Goal: Task Accomplishment & Management: Manage account settings

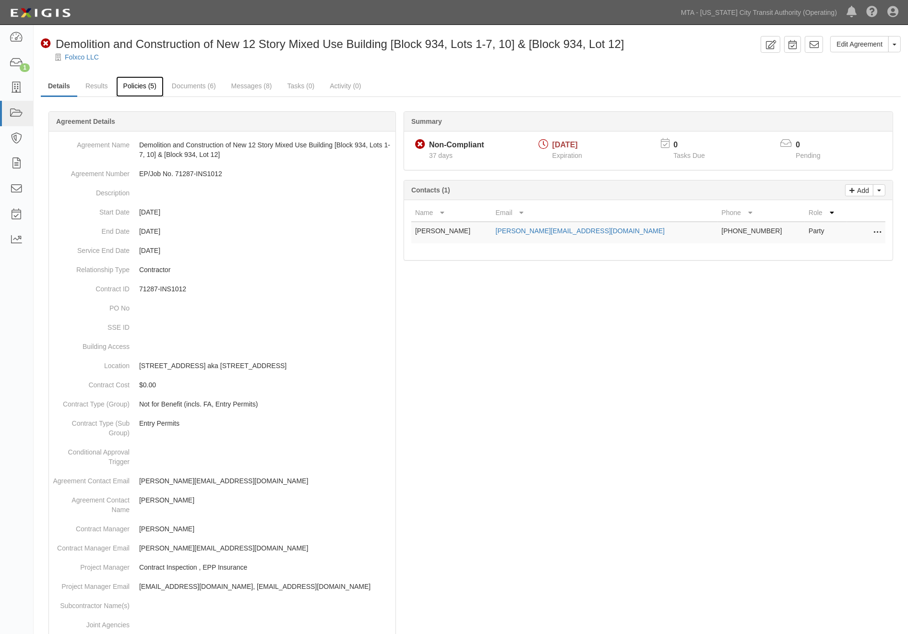
click at [141, 90] on link "Policies (5)" at bounding box center [140, 86] width 48 height 21
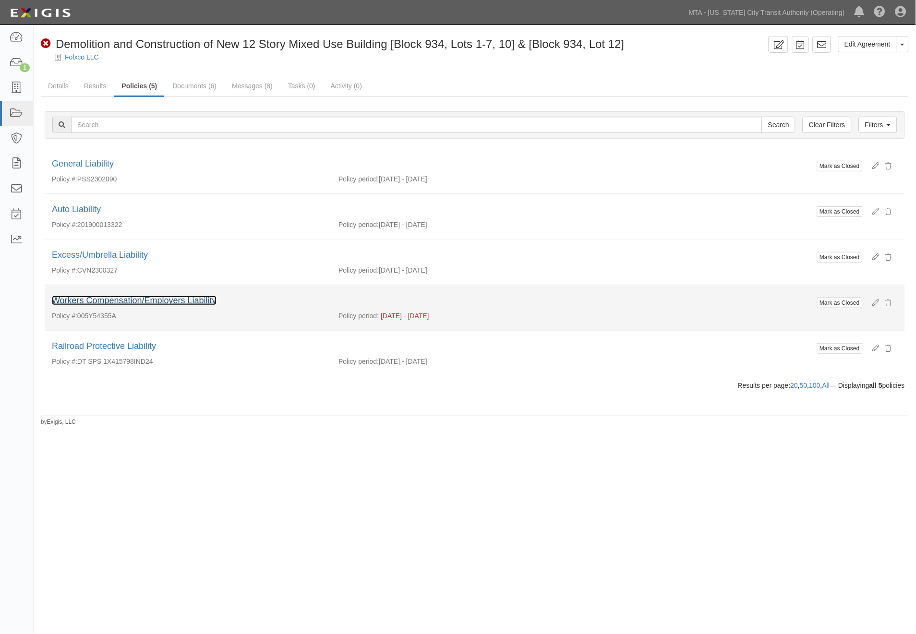
click at [167, 299] on link "Workers Compensation/Employers Liability" at bounding box center [134, 301] width 165 height 10
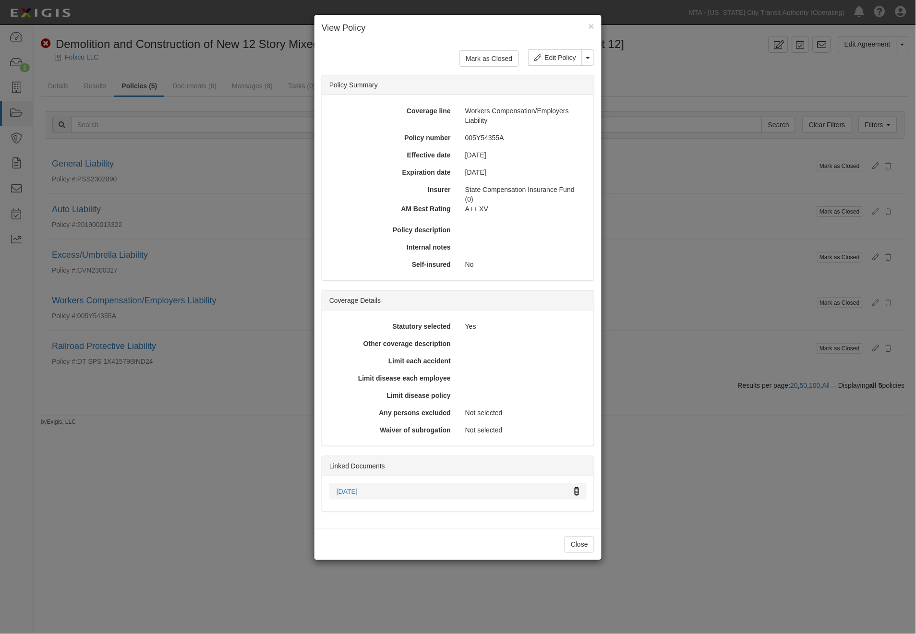
click at [578, 490] on icon at bounding box center [576, 492] width 5 height 7
click at [590, 544] on button "Close" at bounding box center [580, 545] width 30 height 16
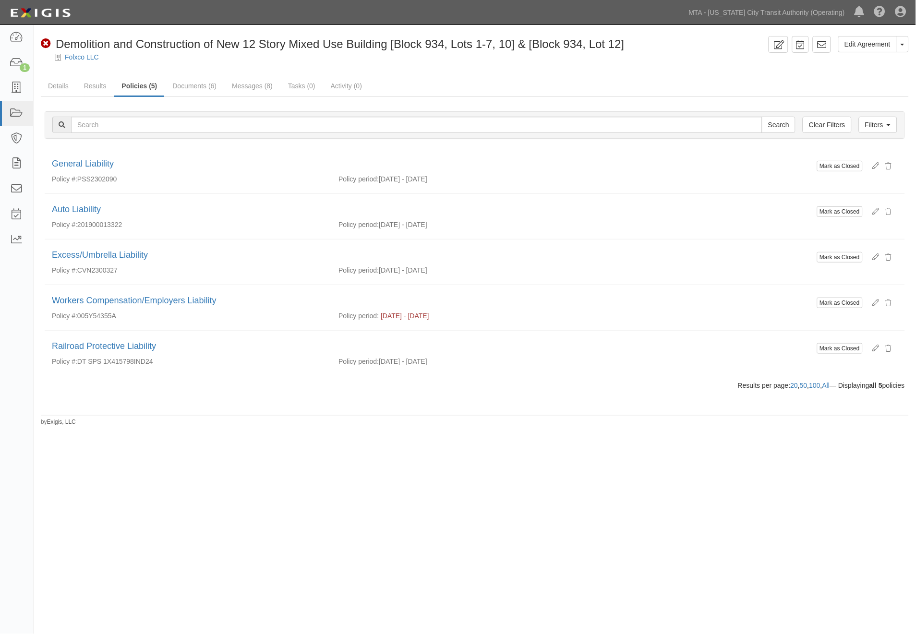
click at [297, 525] on div "Edit Agreement Toggle Agreement Dropdown View Audit Trail Archive Agreement Sen…" at bounding box center [458, 314] width 916 height 571
click at [15, 60] on icon at bounding box center [16, 63] width 13 height 11
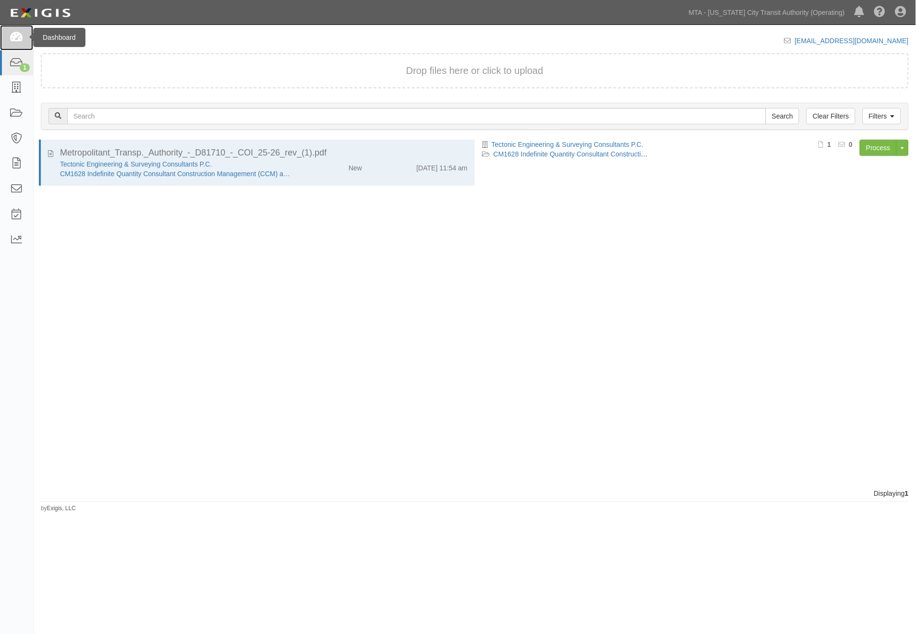
click at [14, 40] on icon at bounding box center [16, 37] width 13 height 11
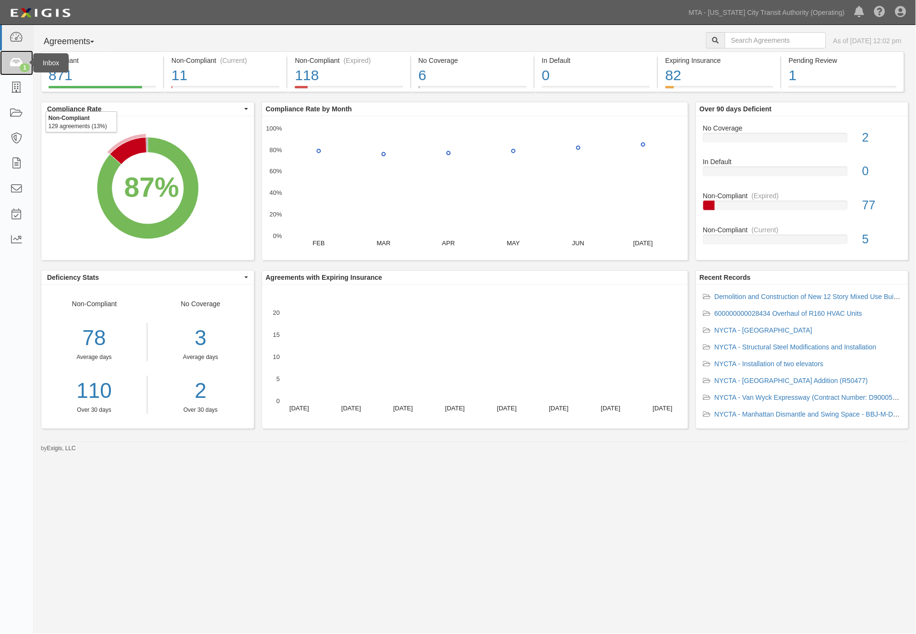
click at [15, 60] on icon at bounding box center [16, 63] width 13 height 11
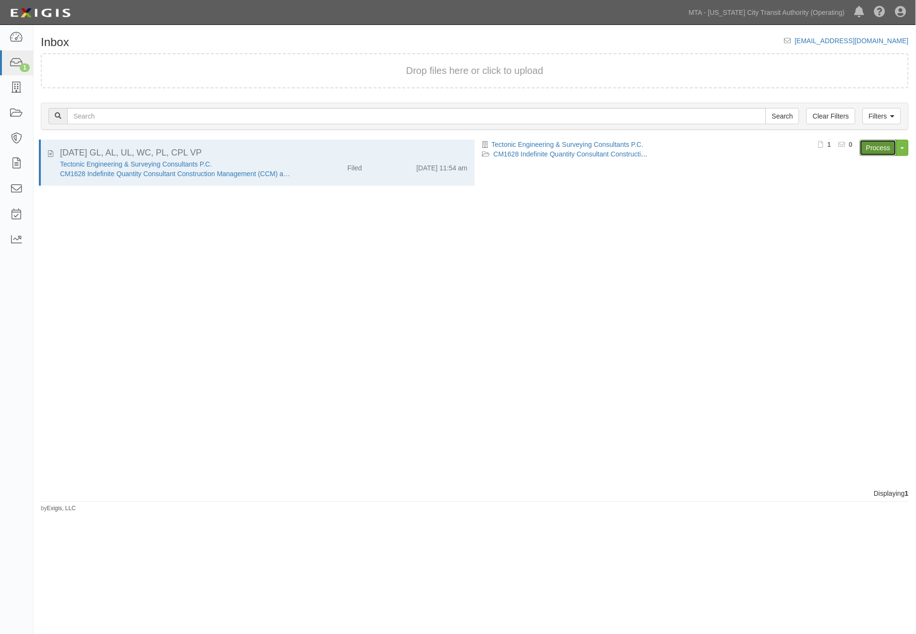
click at [876, 147] on link "Process" at bounding box center [878, 148] width 37 height 16
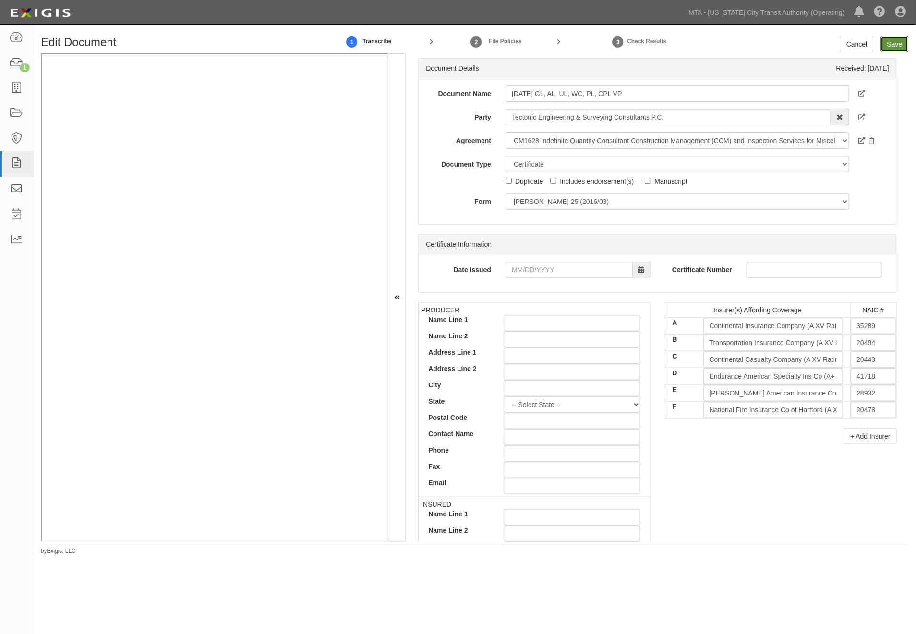
click at [896, 46] on input "Save" at bounding box center [895, 44] width 28 height 16
type input "2000000"
type input "4000000"
type input "1000000"
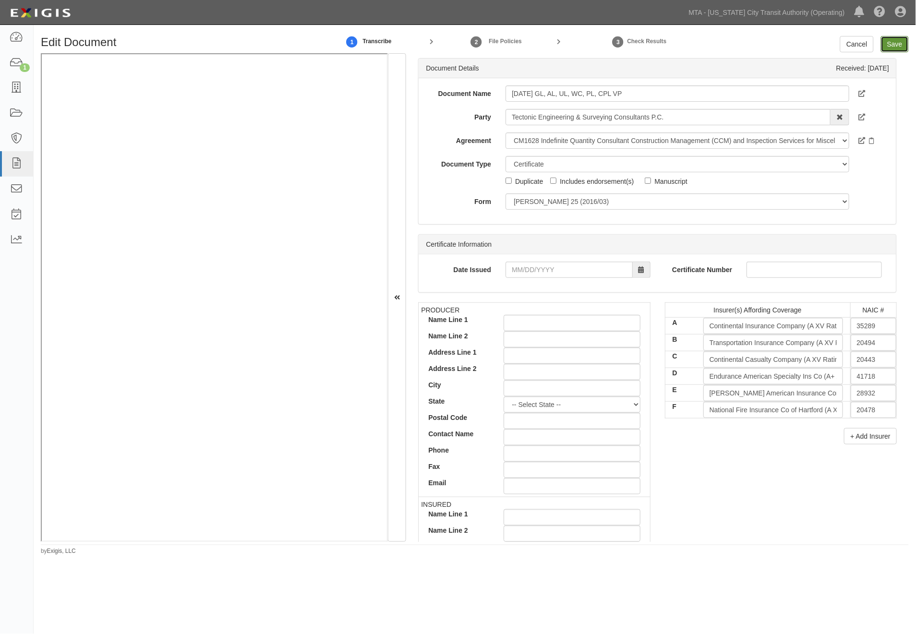
type input "10000000"
type input "2000000"
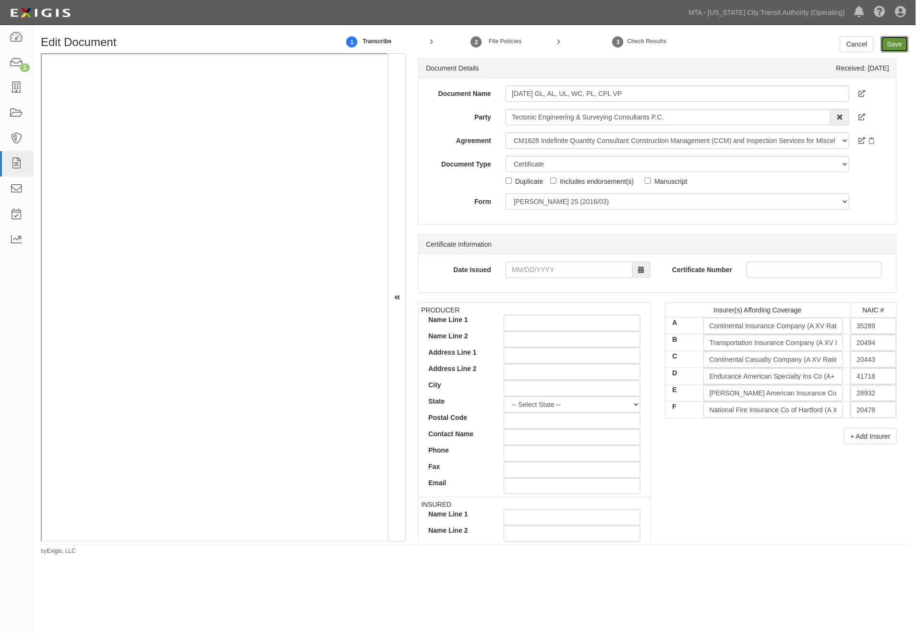
type input "2000000"
type input "1050000"
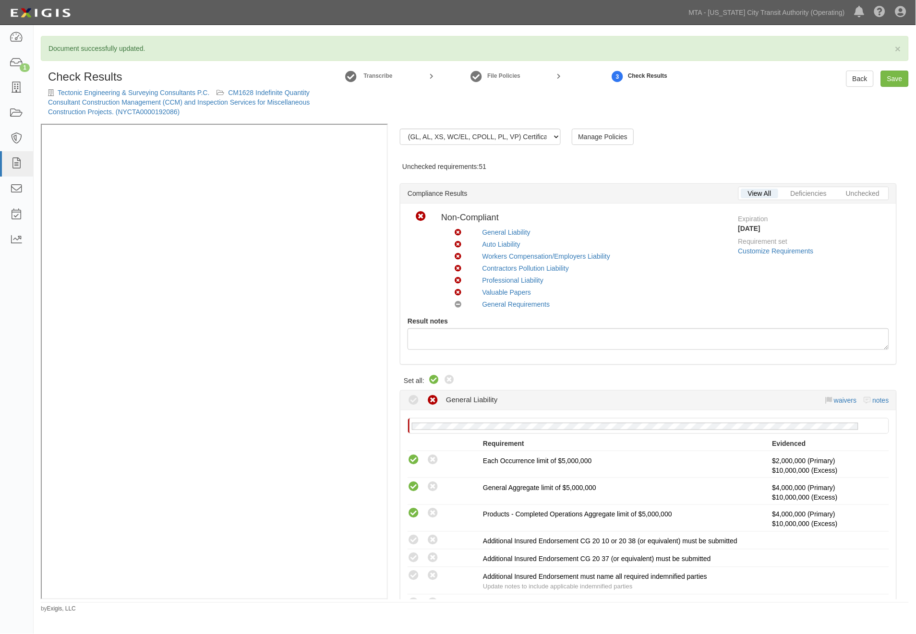
click at [430, 380] on icon at bounding box center [434, 380] width 12 height 12
radio input "true"
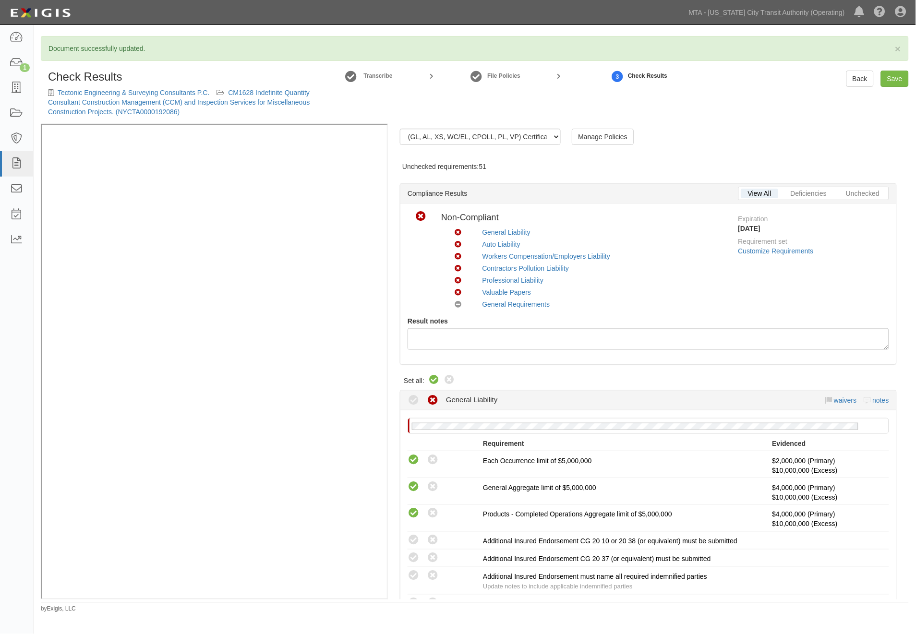
radio input "true"
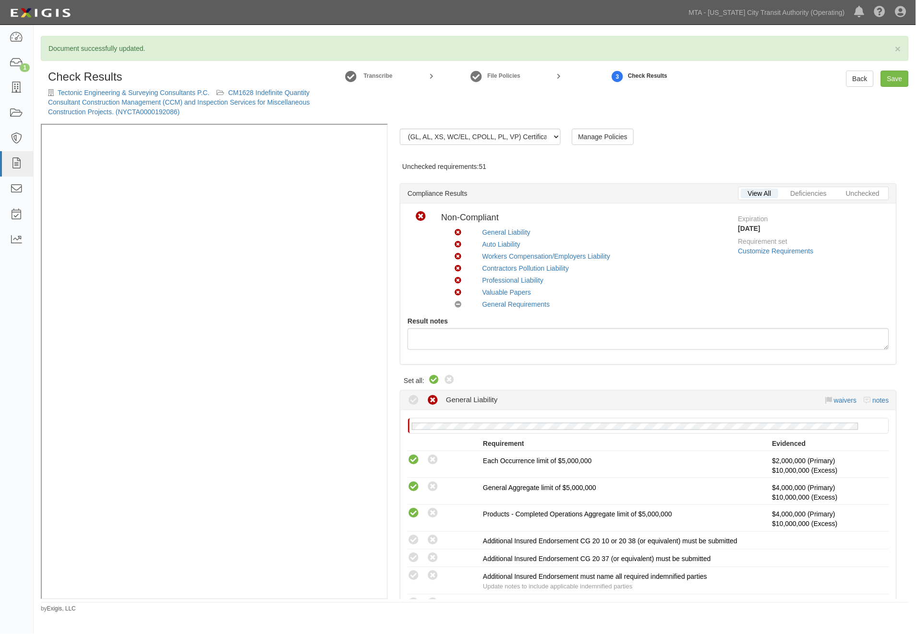
radio input "true"
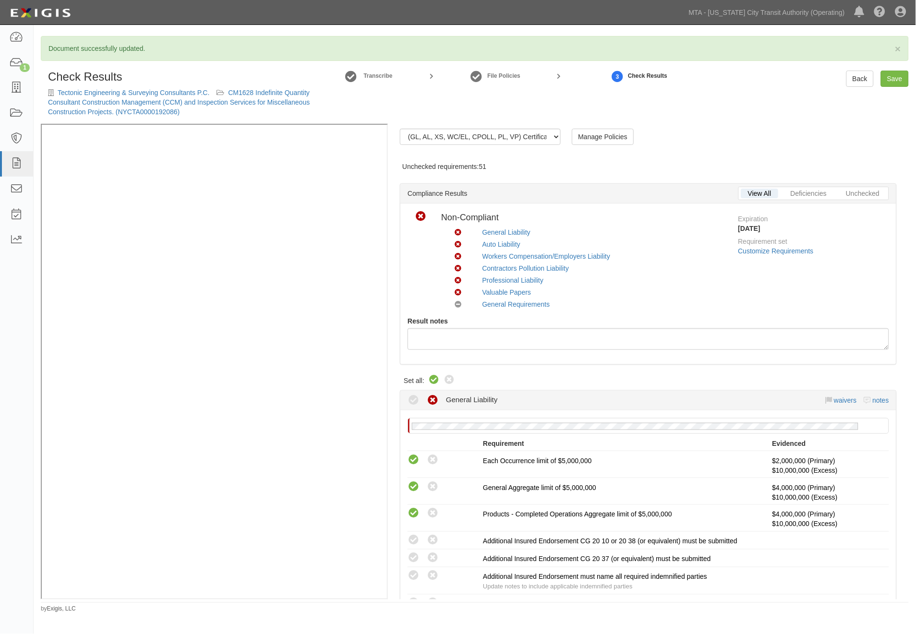
radio input "true"
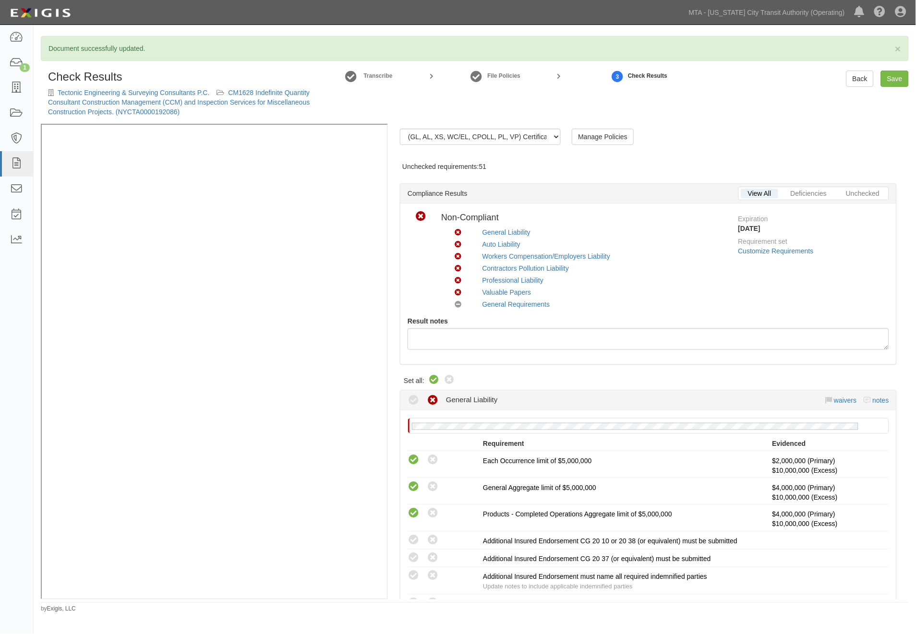
radio input "true"
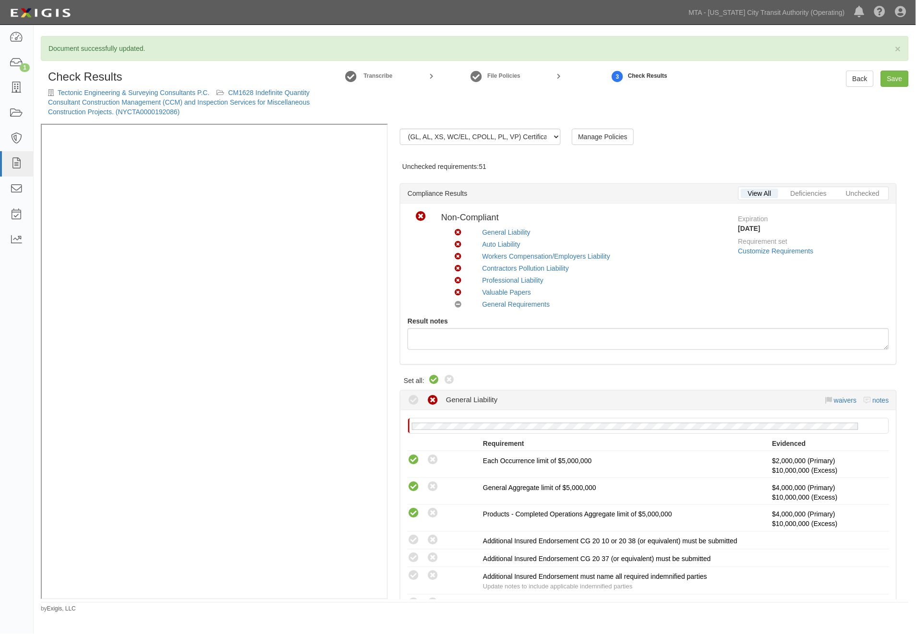
radio input "true"
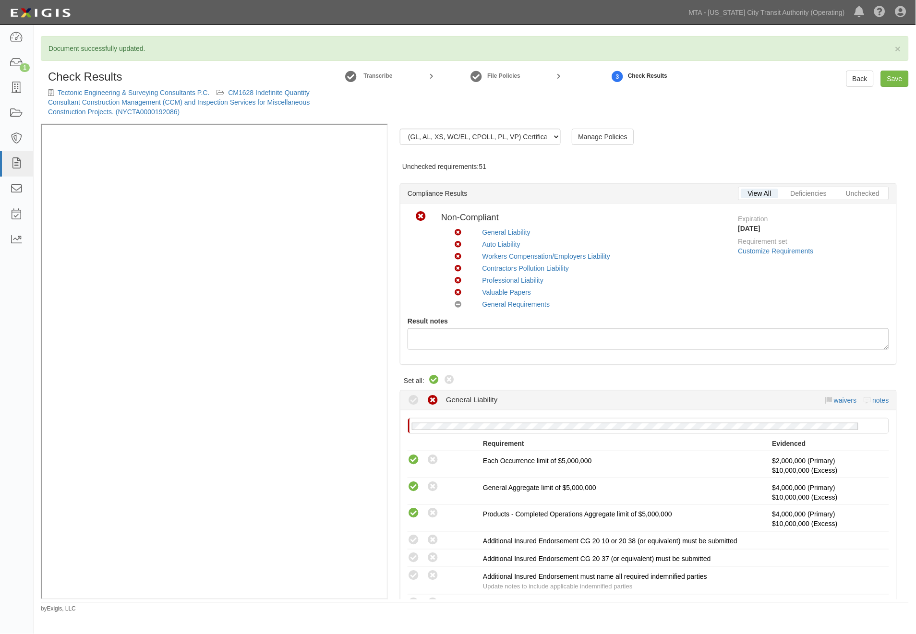
radio input "true"
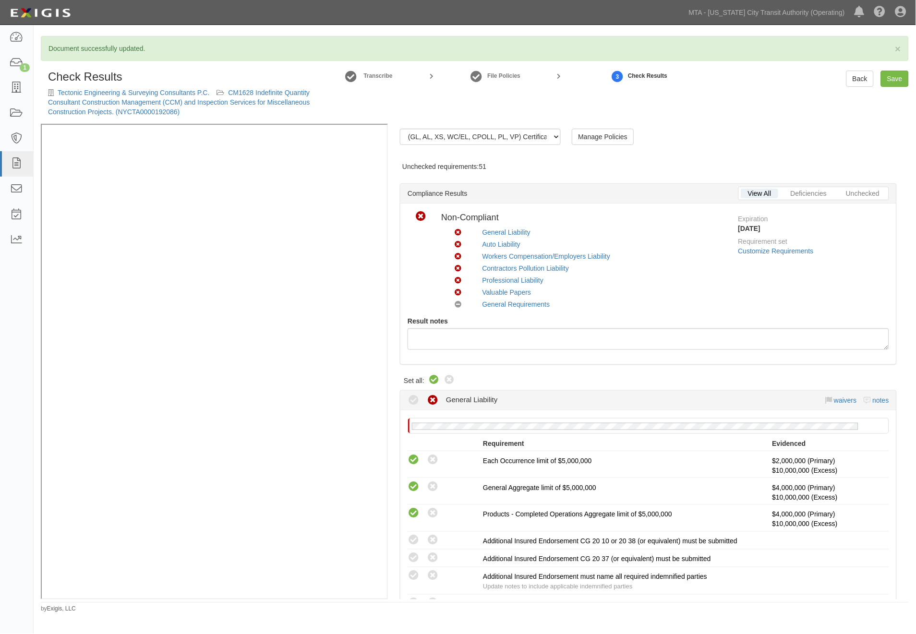
radio input "true"
radio input "false"
radio input "true"
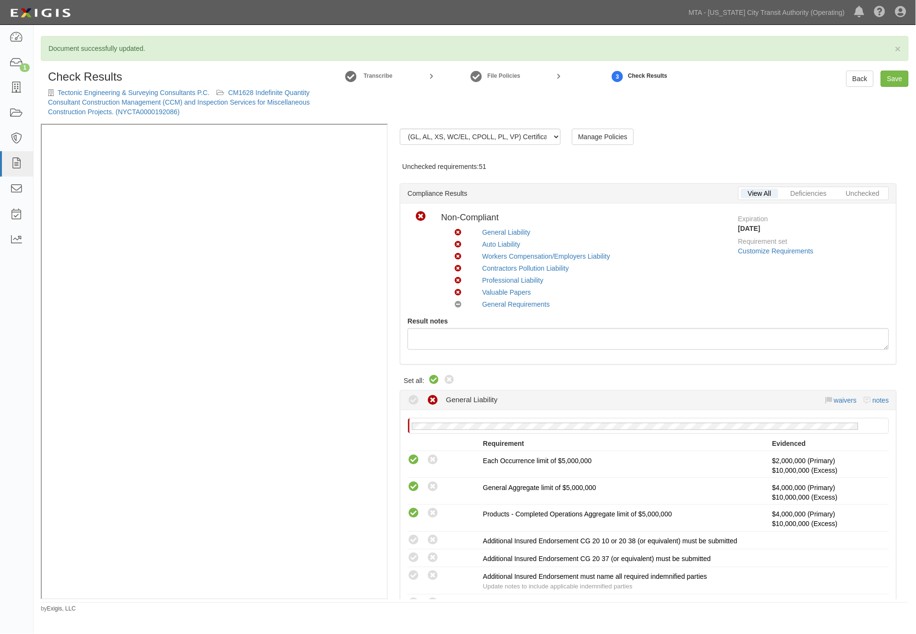
radio input "true"
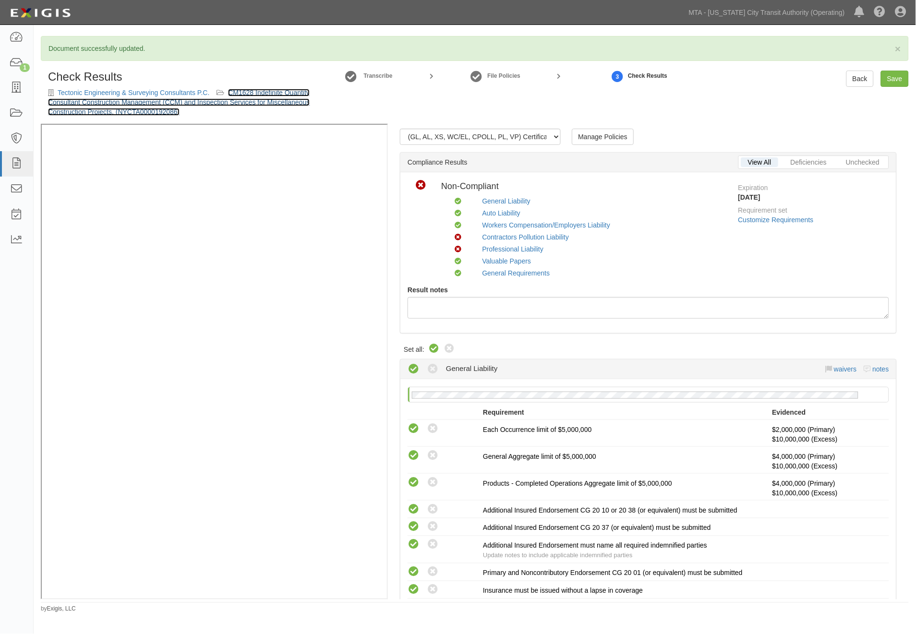
click at [258, 99] on link "CM1628 Indefinite Quantity Consultant Construction Management (CCM) and Inspect…" at bounding box center [179, 102] width 262 height 27
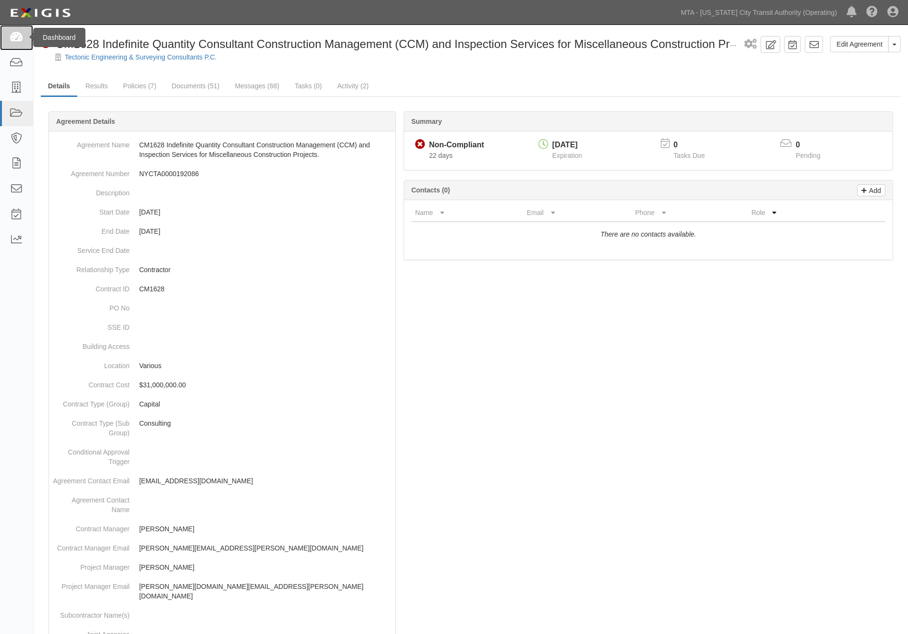
click at [13, 38] on icon at bounding box center [16, 37] width 13 height 11
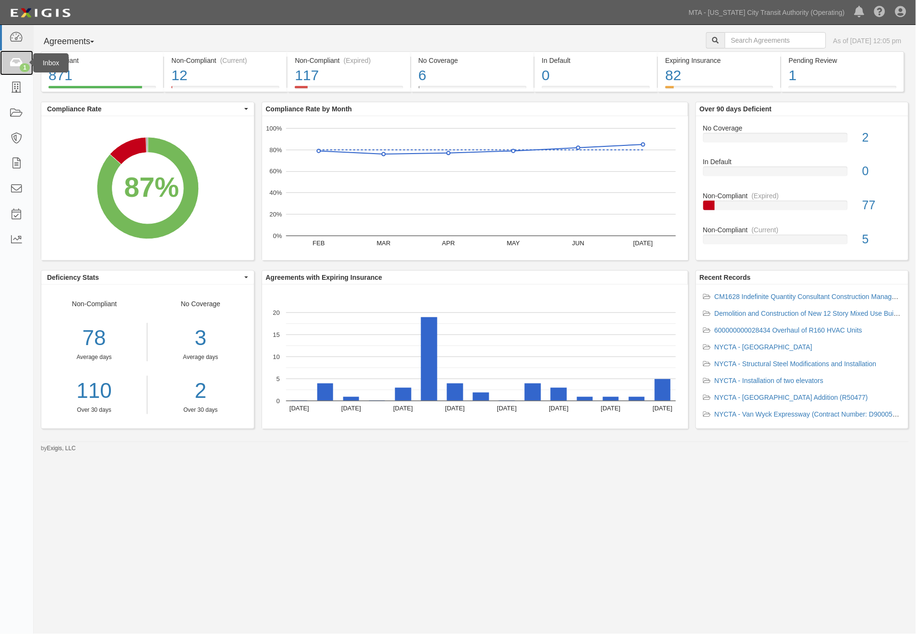
click at [12, 68] on icon at bounding box center [16, 63] width 13 height 11
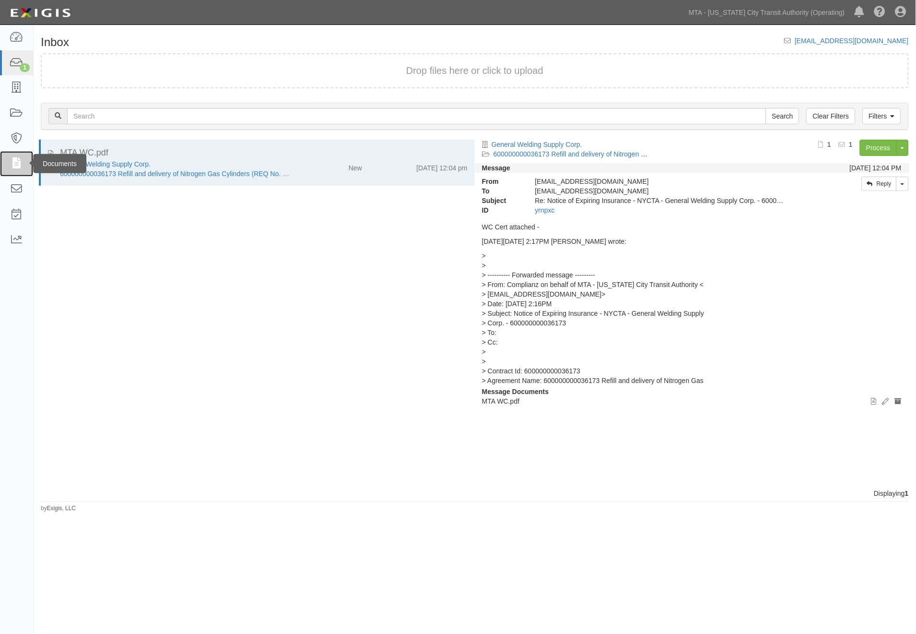
click at [15, 164] on icon at bounding box center [16, 163] width 13 height 11
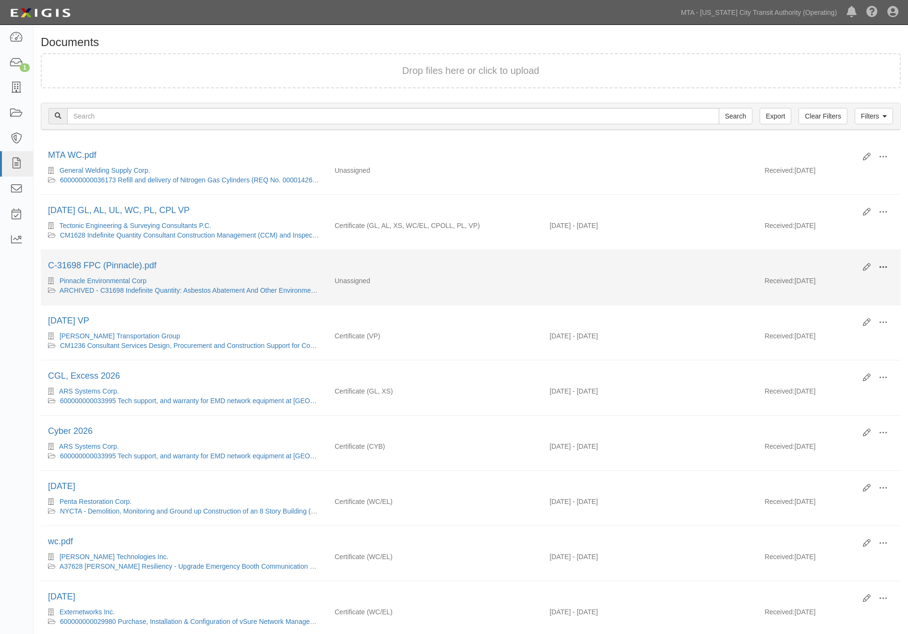
click at [880, 267] on span at bounding box center [883, 267] width 9 height 9
click at [815, 315] on link "Archive" at bounding box center [837, 316] width 76 height 17
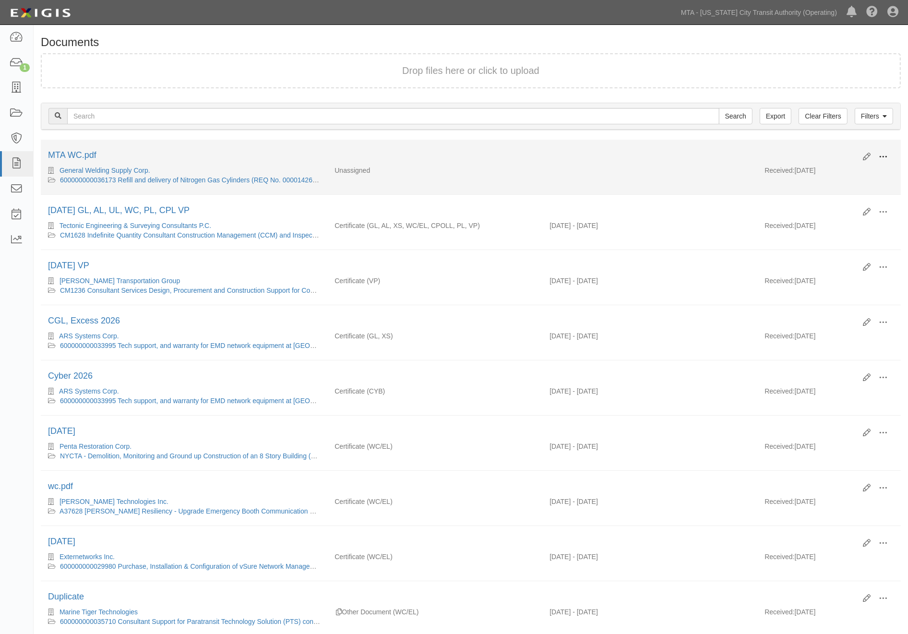
click at [885, 157] on span at bounding box center [883, 157] width 9 height 9
click at [818, 151] on link "Edit" at bounding box center [837, 153] width 76 height 17
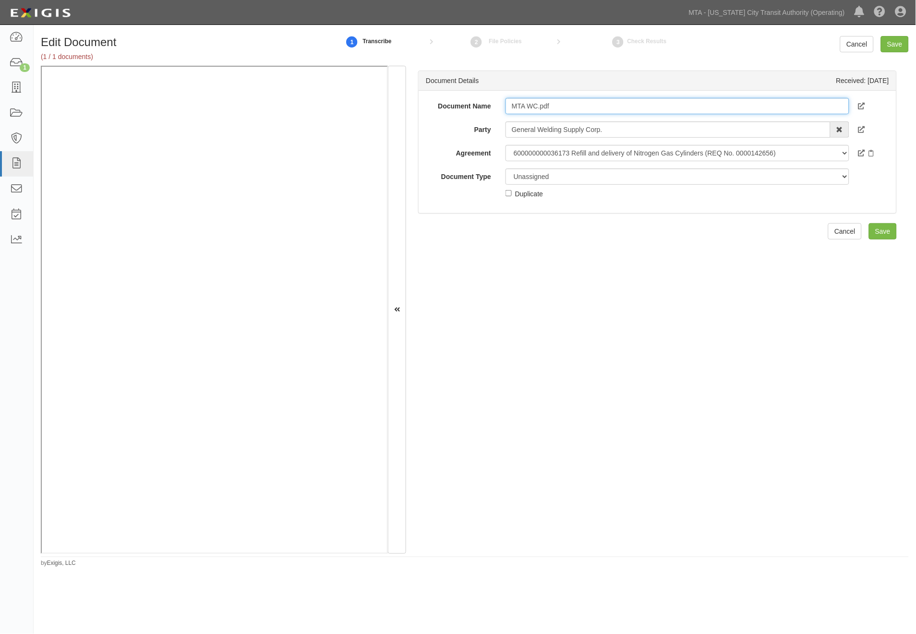
click at [554, 102] on input "MTA WC.pdf" at bounding box center [678, 106] width 344 height 16
type input "MTA WC 9/1/2026"
click at [549, 180] on select "Unassigned Binder Cancellation Notice Certificate Contract Endorsement Insuranc…" at bounding box center [678, 177] width 344 height 16
select select "CertificateDetail"
click at [506, 169] on select "Unassigned Binder Cancellation Notice Certificate Contract Endorsement Insuranc…" at bounding box center [678, 177] width 344 height 16
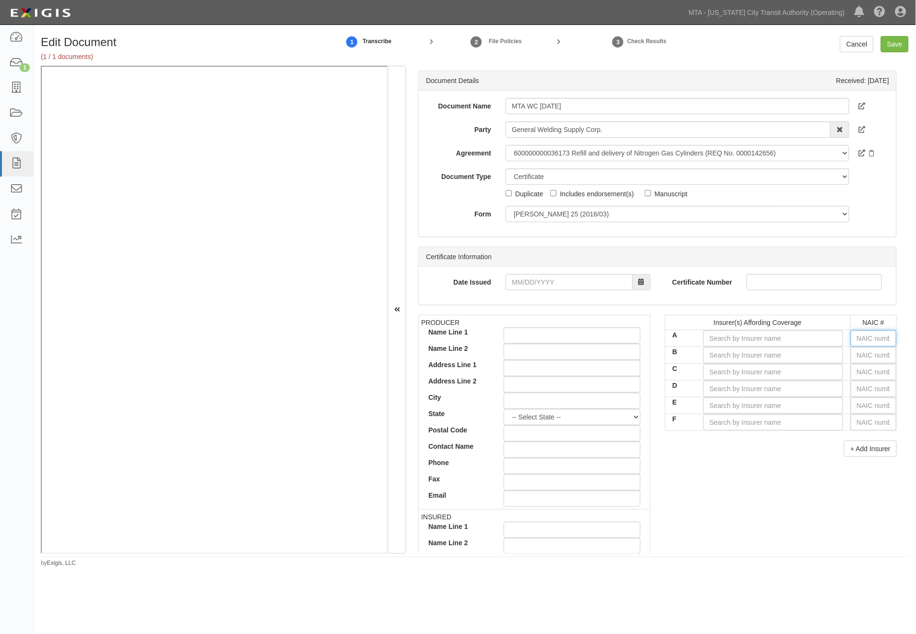
click at [865, 338] on input "text" at bounding box center [874, 338] width 46 height 16
type input "0"
click at [836, 353] on div "0" at bounding box center [827, 356] width 76 height 12
type input "State Compensation Insurance Fund (A++ XV Rating)"
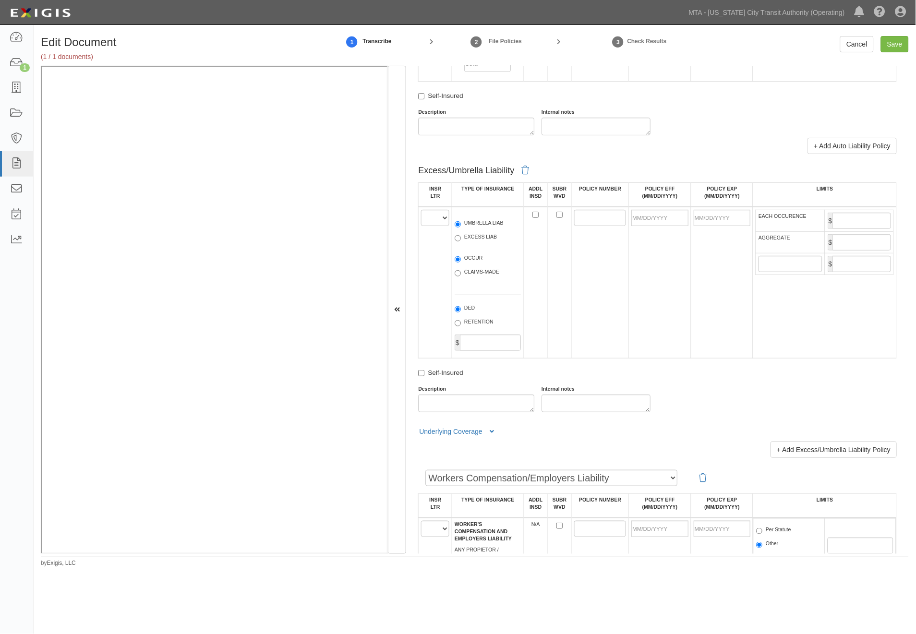
scroll to position [1333, 0]
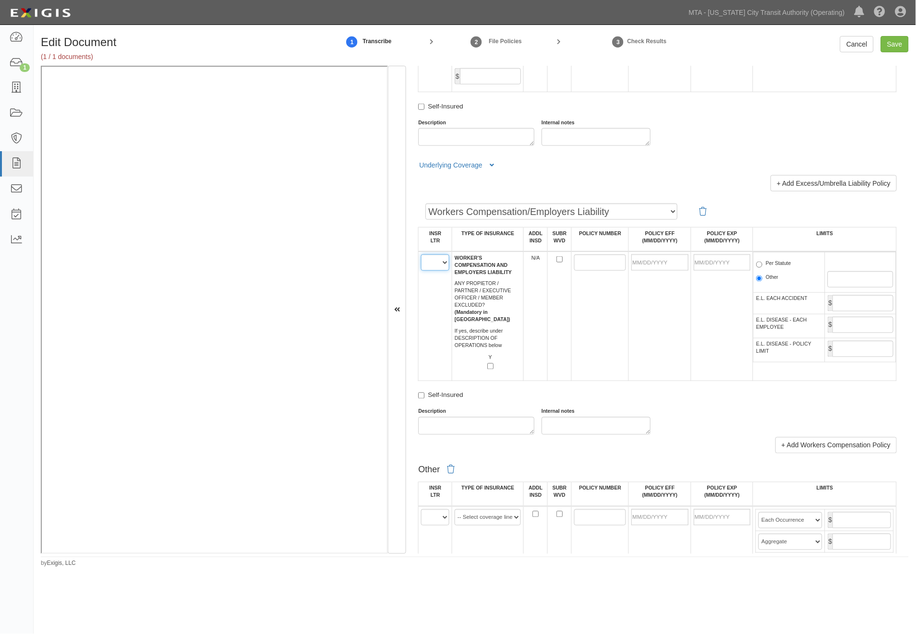
click at [431, 271] on select "A B C D E F" at bounding box center [435, 262] width 28 height 16
select select "A"
click at [422, 271] on select "A B C D E F" at bounding box center [435, 262] width 28 height 16
paste input "K2168 504-5"
type input "K2168 504-5"
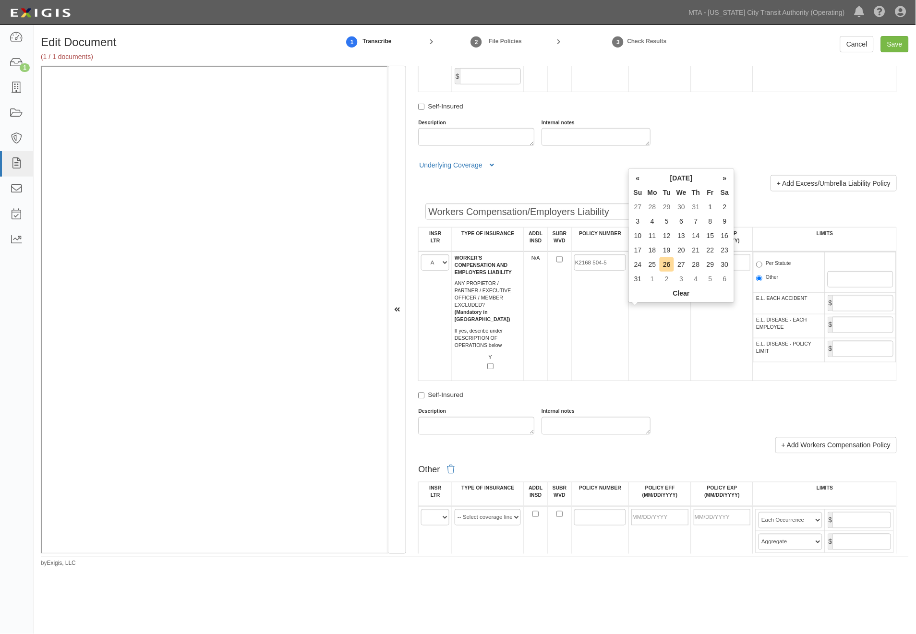
click at [631, 271] on input "POLICY EFF (MM/DD/YYYY)" at bounding box center [659, 262] width 57 height 16
type input "09/01/2025"
type input "09/01/2026"
click at [660, 381] on td "09/01/2025" at bounding box center [660, 317] width 62 height 130
click at [782, 269] on label "Per Statute" at bounding box center [773, 265] width 35 height 10
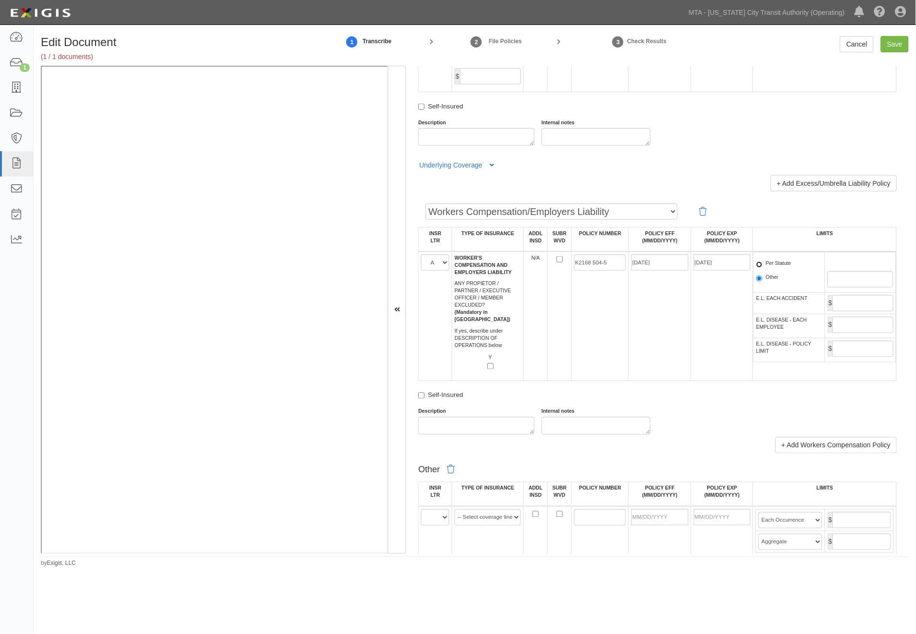
click at [762, 268] on input "Per Statute" at bounding box center [759, 265] width 6 height 6
radio input "true"
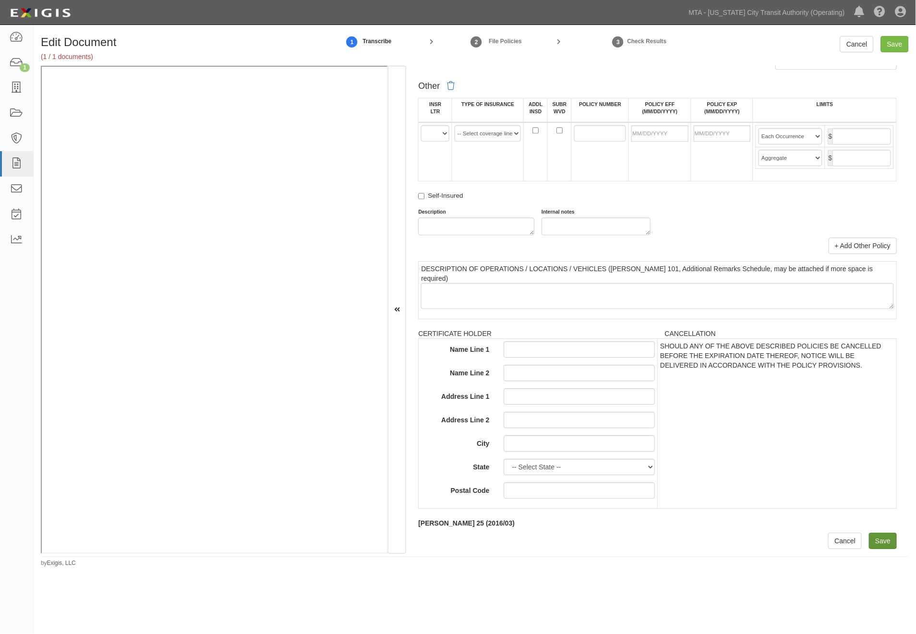
scroll to position [1781, 0]
drag, startPoint x: 876, startPoint y: 541, endPoint x: 793, endPoint y: 511, distance: 88.7
click at [876, 543] on input "Save" at bounding box center [883, 541] width 28 height 16
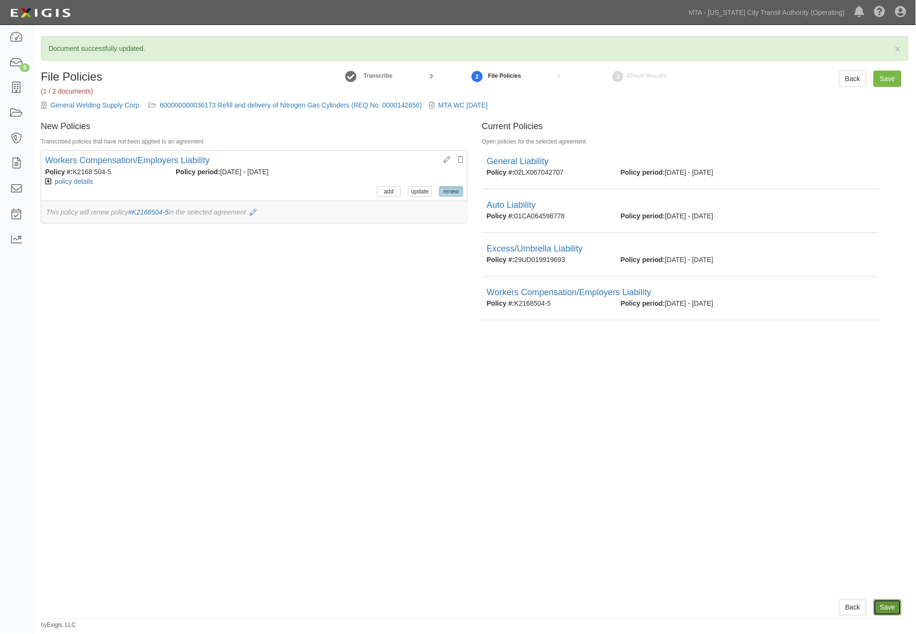
click at [890, 604] on input "Save" at bounding box center [888, 608] width 28 height 16
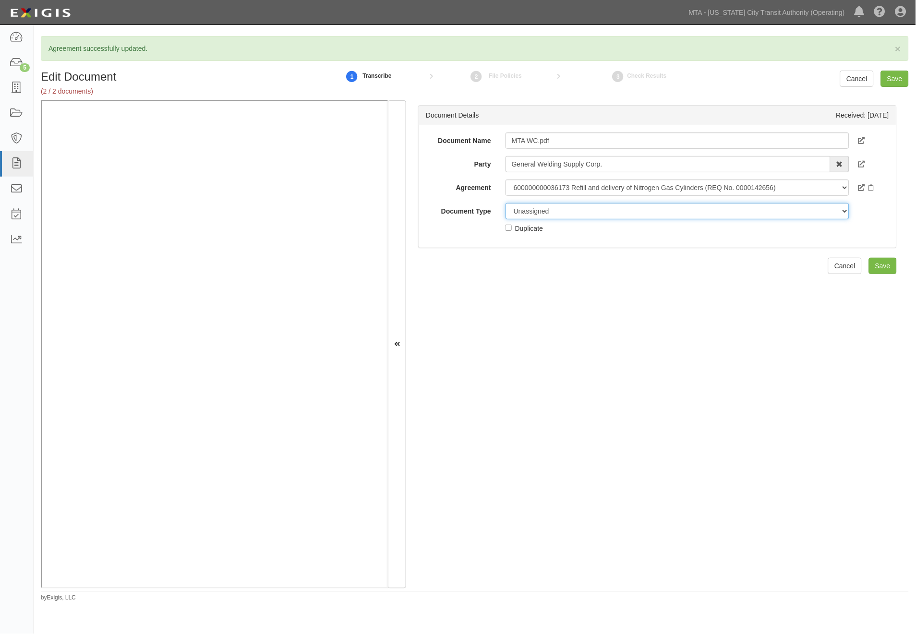
click at [550, 212] on select "Unassigned Binder Cancellation Notice Certificate Contract Endorsement Insuranc…" at bounding box center [678, 211] width 344 height 16
click at [543, 187] on select "-- No agreement -- 600000000026724 Pickup, refill and return compressed nitroge…" at bounding box center [678, 188] width 344 height 16
select select "24943"
click at [506, 180] on select "-- No agreement -- 600000000026724 Pickup, refill and return compressed nitroge…" at bounding box center [678, 188] width 344 height 16
click at [540, 203] on select "Unassigned Binder Cancellation Notice Certificate Contract Endorsement Insuranc…" at bounding box center [678, 211] width 344 height 16
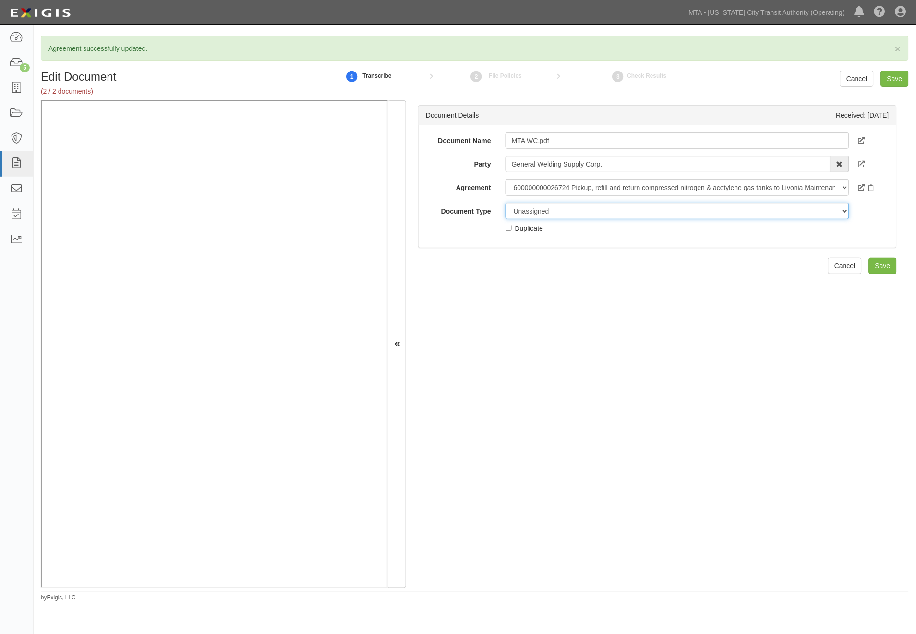
select select "OtherDetail"
click at [506, 203] on select "Unassigned Binder Cancellation Notice Certificate Contract Endorsement Insuranc…" at bounding box center [678, 211] width 344 height 16
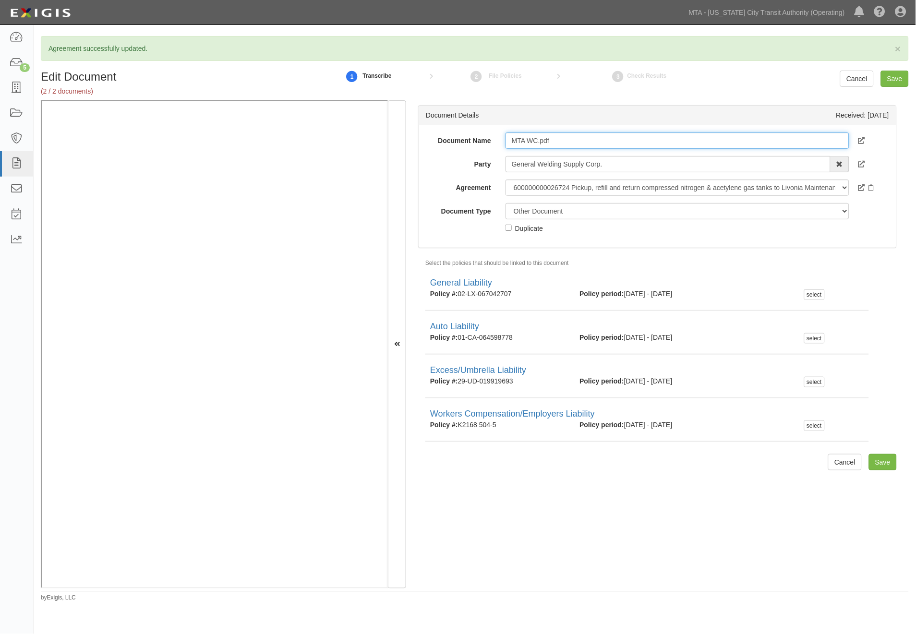
drag, startPoint x: 577, startPoint y: 137, endPoint x: 539, endPoint y: 137, distance: 37.5
click at [539, 137] on input "MTA WC.pdf" at bounding box center [678, 141] width 344 height 16
type input "MTA WC. 2026"
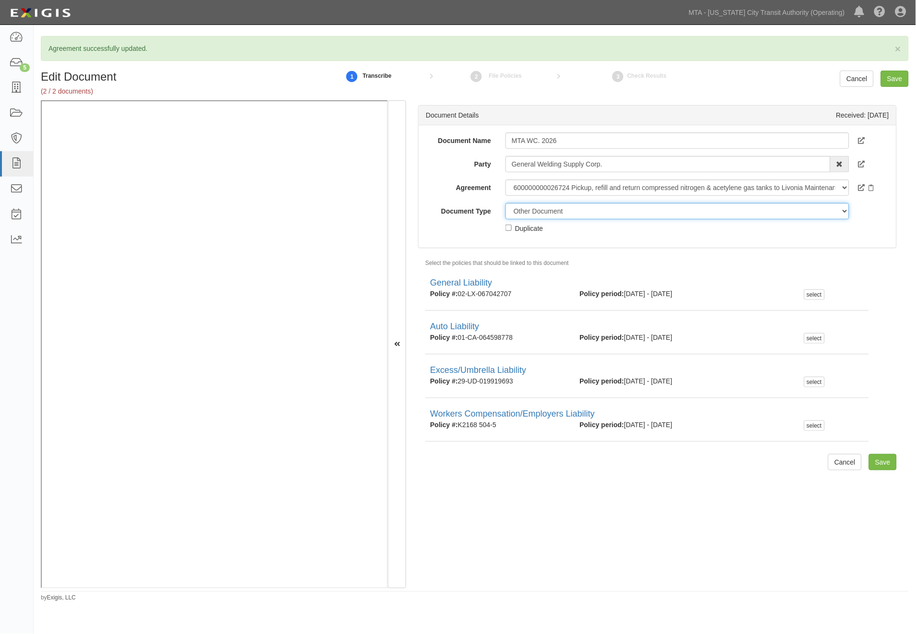
click at [537, 212] on select "Unassigned Binder Cancellation Notice Certificate Contract Endorsement Insuranc…" at bounding box center [678, 211] width 344 height 16
select select "CertificateDetail"
click at [506, 203] on select "Unassigned Binder Cancellation Notice Certificate Contract Endorsement Insuranc…" at bounding box center [678, 211] width 344 height 16
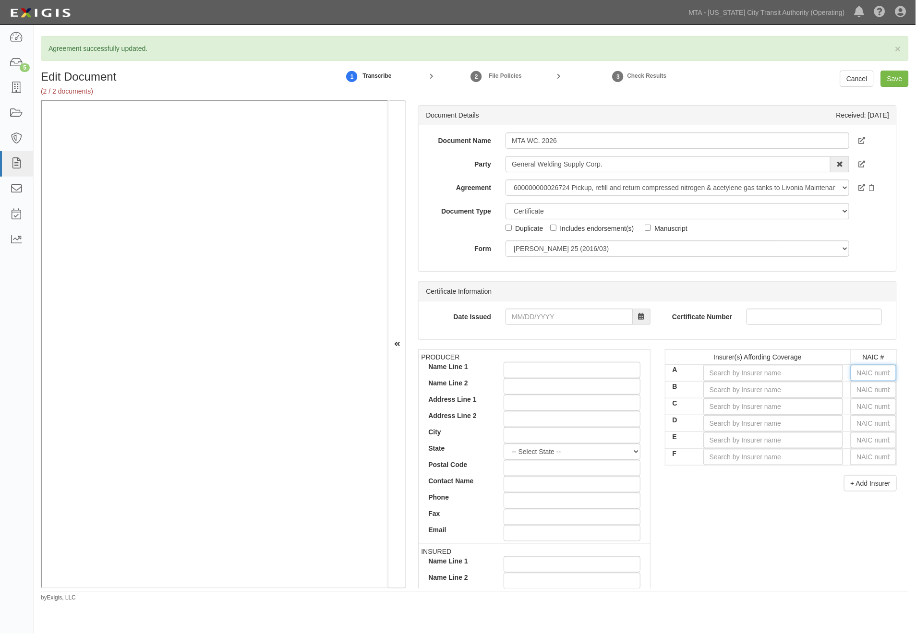
click at [871, 372] on input "text" at bounding box center [874, 373] width 46 height 16
type input "0"
click at [824, 398] on div "0" at bounding box center [826, 391] width 77 height 18
click at [822, 392] on div "0" at bounding box center [827, 391] width 76 height 12
type input "State Compensation Insurance Fund (A++ XV Rating)"
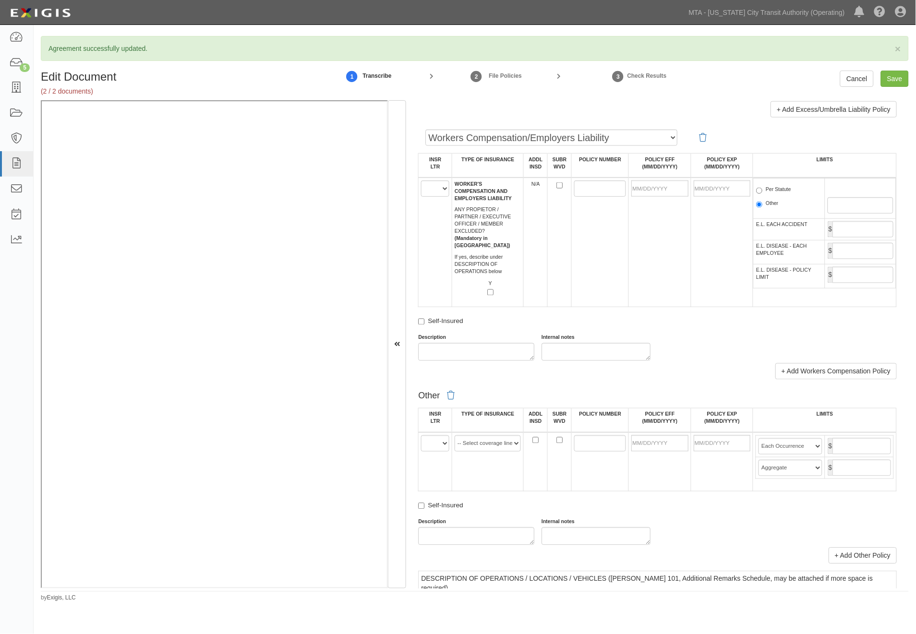
scroll to position [1440, 0]
click at [425, 198] on select "A B C D E F" at bounding box center [435, 190] width 28 height 16
select select "A"
click at [422, 198] on select "A B C D E F" at bounding box center [435, 190] width 28 height 16
paste input "K2168 504-5"
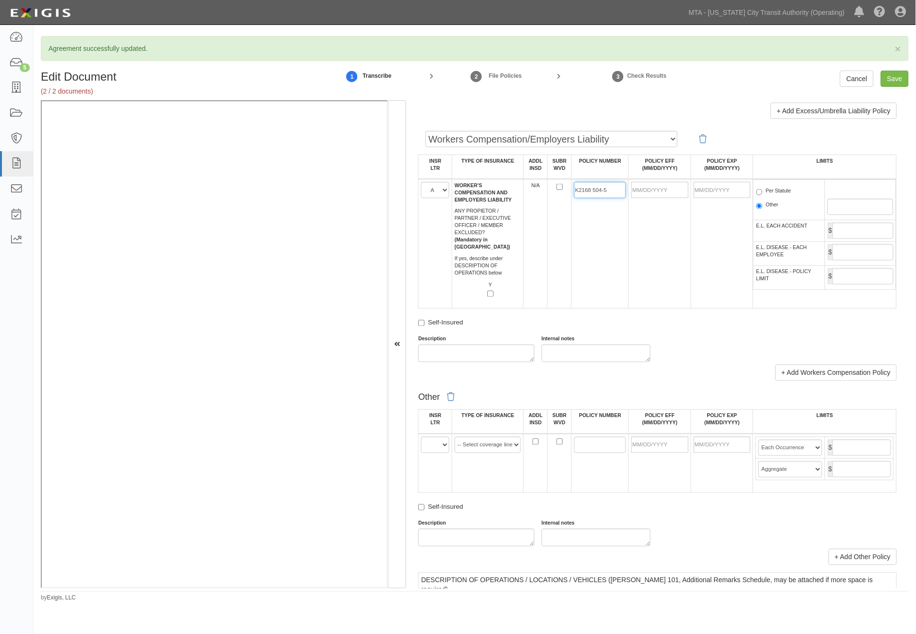
type input "K2168 504-5"
click at [645, 198] on input "POLICY EFF (MM/DD/YYYY)" at bounding box center [659, 190] width 57 height 16
type input "09/01/2025"
type input "09/01/2026"
click at [659, 269] on td "09/01/2025" at bounding box center [660, 244] width 62 height 130
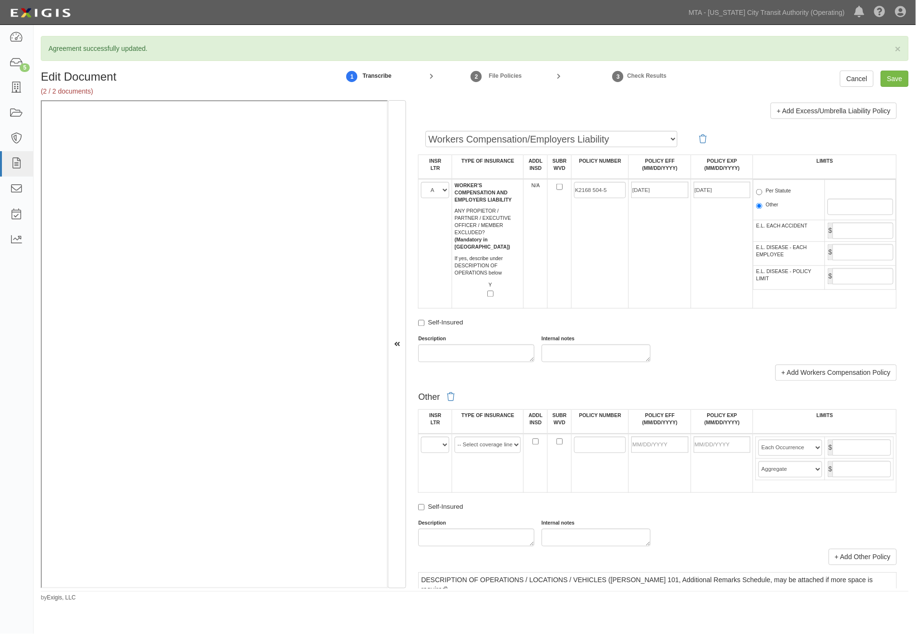
click at [780, 197] on label "Per Statute" at bounding box center [773, 192] width 35 height 10
click at [762, 195] on input "Per Statute" at bounding box center [759, 192] width 6 height 6
radio input "true"
click at [896, 81] on input "Save" at bounding box center [895, 79] width 28 height 16
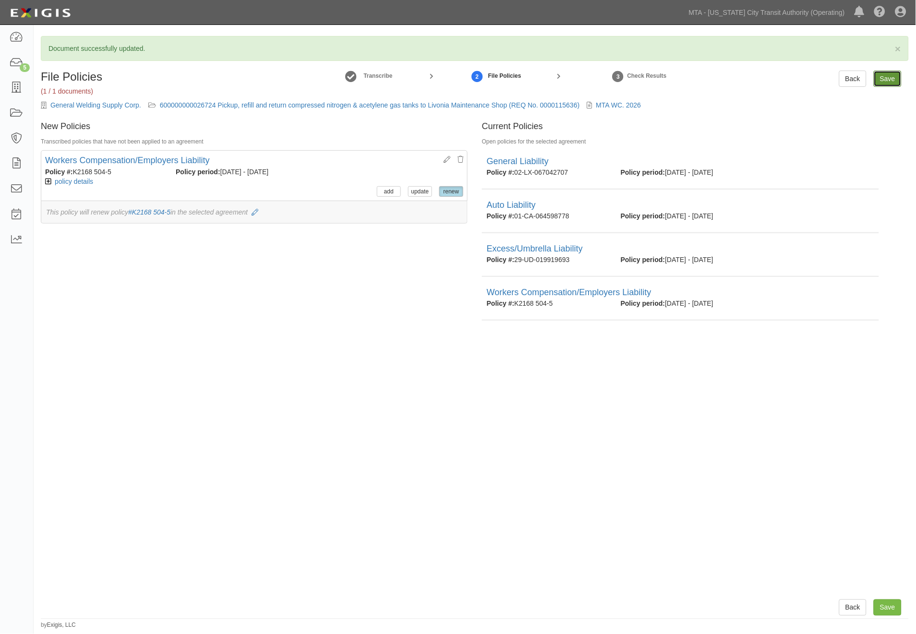
click at [893, 77] on input "Save" at bounding box center [888, 79] width 28 height 16
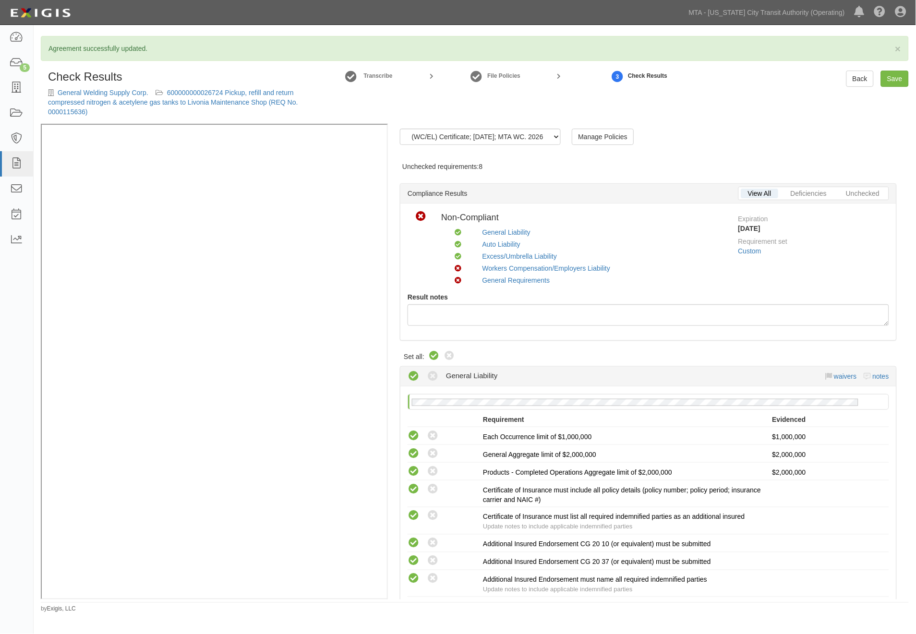
click at [434, 356] on icon at bounding box center [434, 356] width 12 height 12
radio input "true"
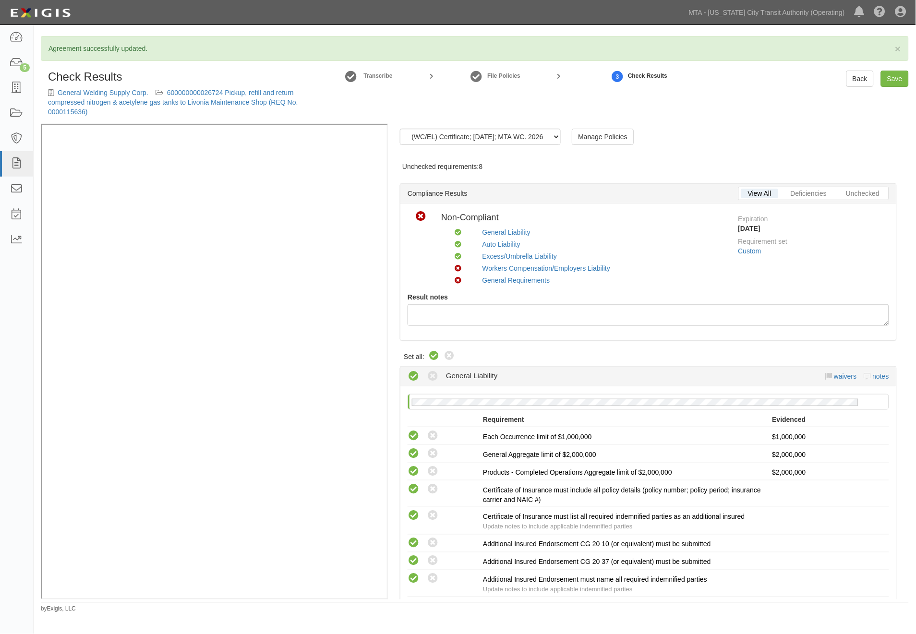
radio input "true"
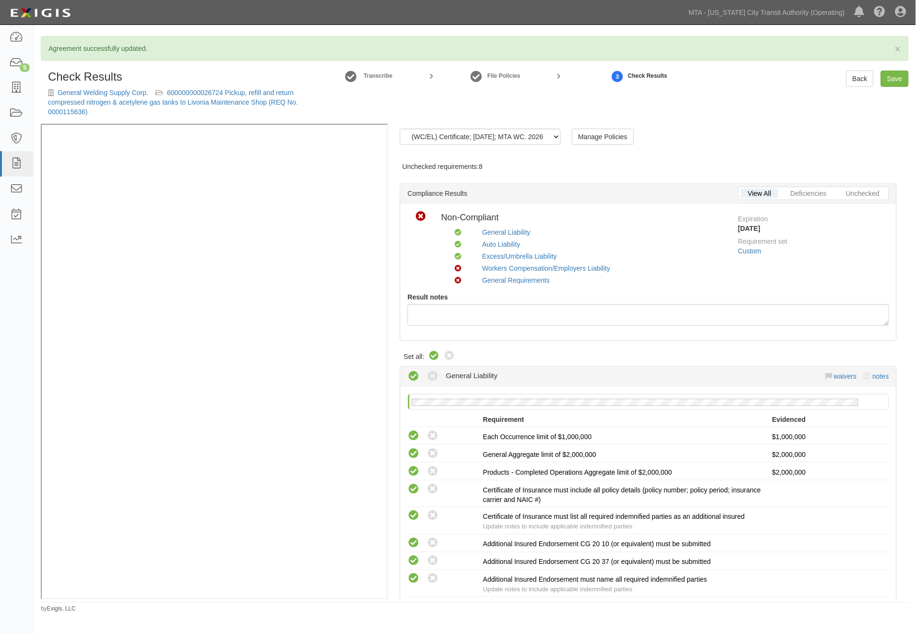
radio input "true"
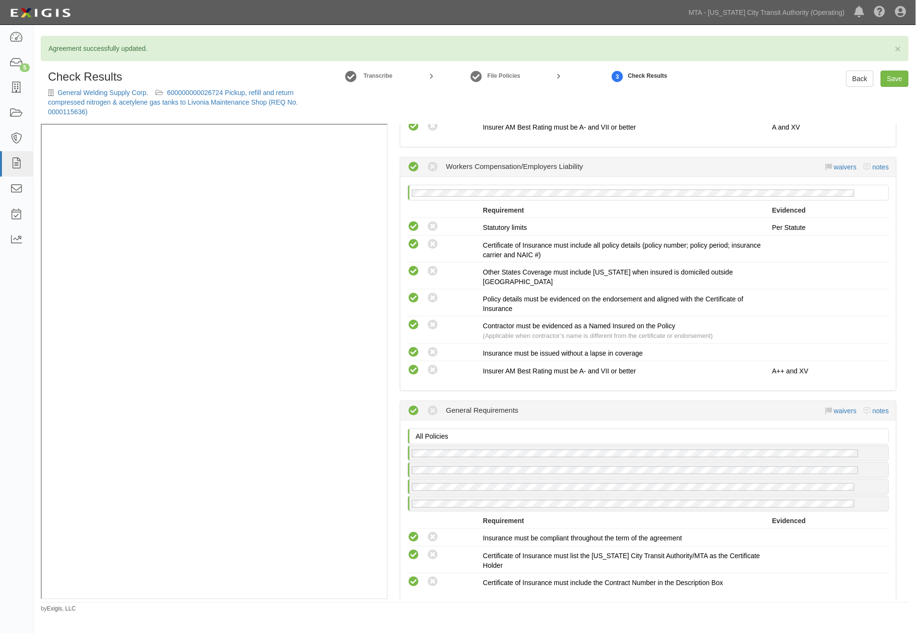
scroll to position [1279, 0]
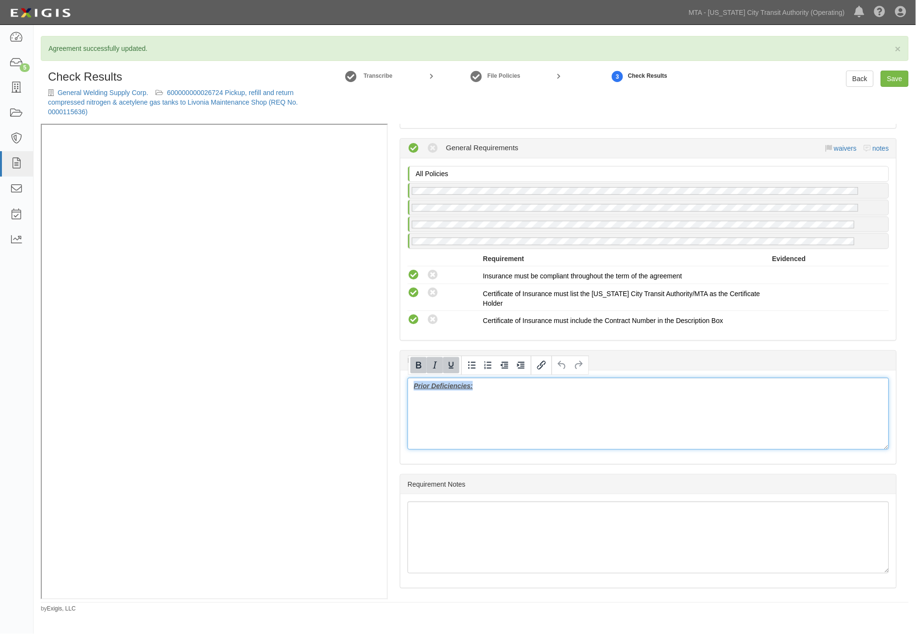
drag, startPoint x: 416, startPoint y: 389, endPoint x: 387, endPoint y: 389, distance: 29.3
click at [334, 234] on div "(WC/EL) Certificate; [DATE]; MTA WC. 2026 (GL) Endorsement; [DATE]; endorsement…" at bounding box center [475, 362] width 868 height 476
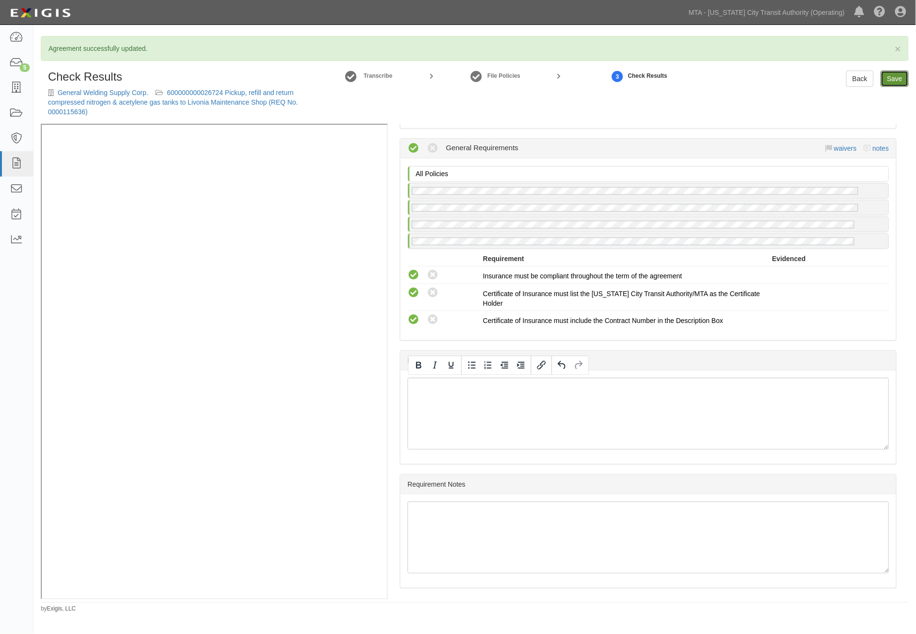
click at [897, 76] on link "Save" at bounding box center [895, 79] width 28 height 16
radio input "true"
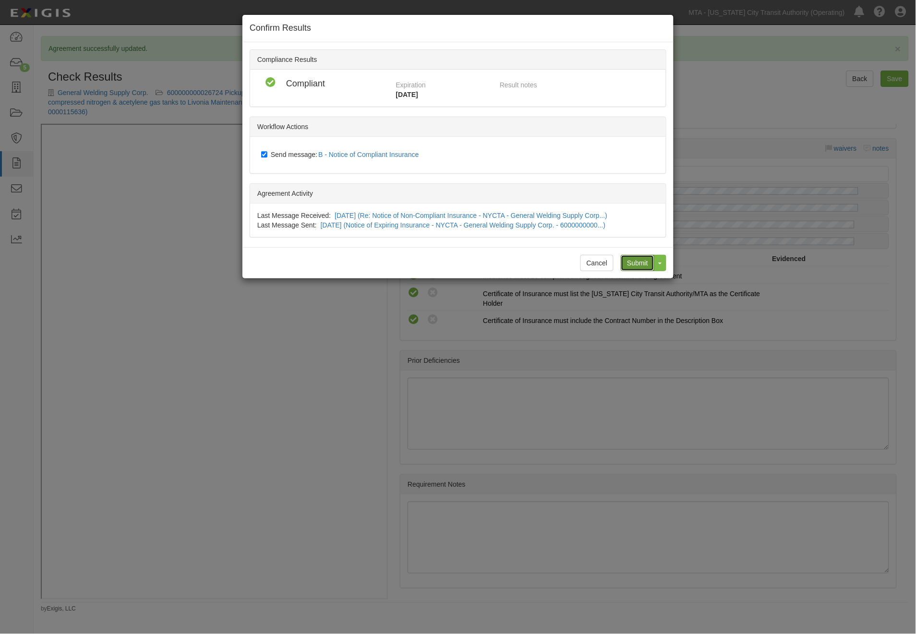
click at [637, 263] on input "Submit" at bounding box center [638, 263] width 34 height 16
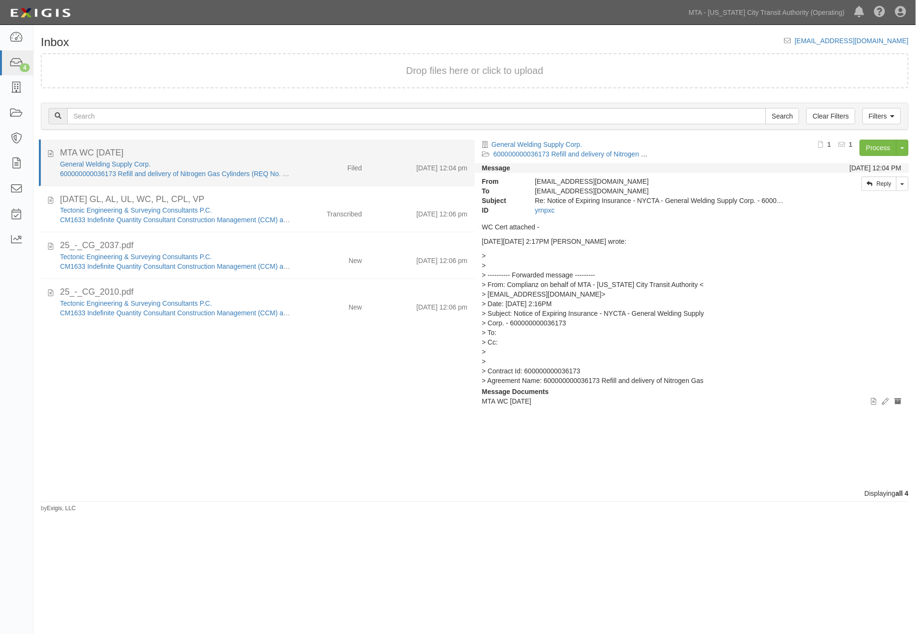
click at [273, 151] on div "MTA WC [DATE]" at bounding box center [264, 153] width 408 height 12
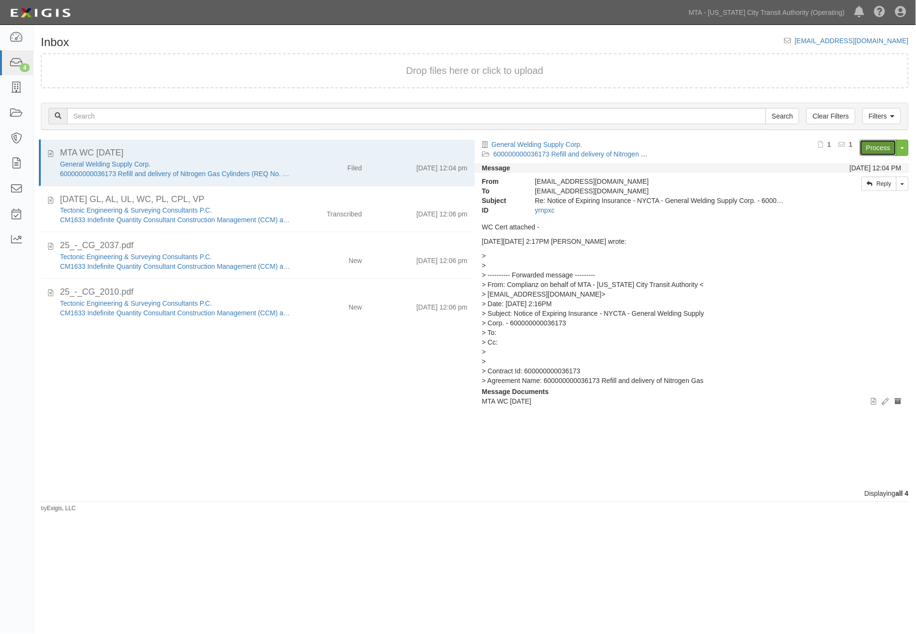
click at [889, 150] on link "Process" at bounding box center [878, 148] width 37 height 16
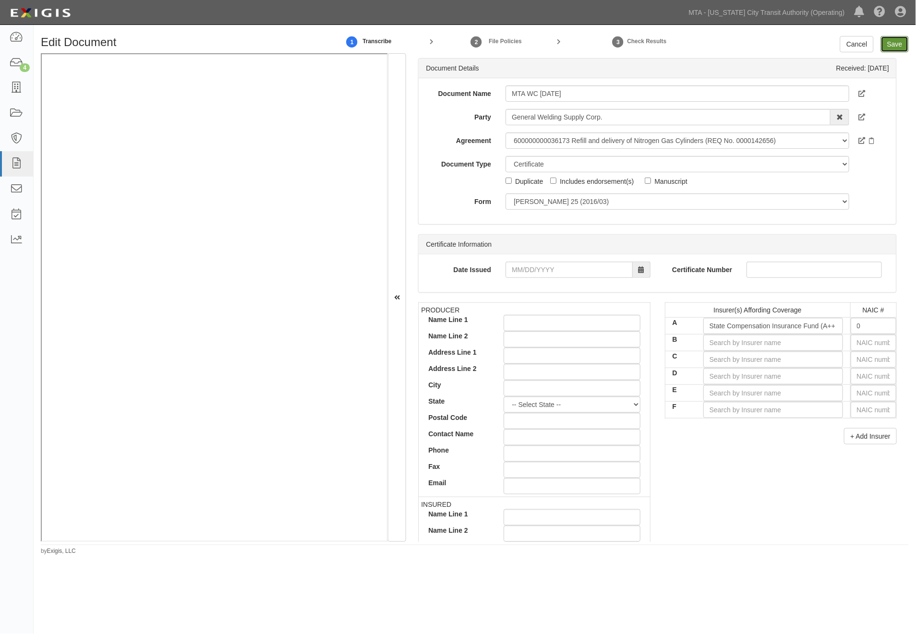
click at [892, 37] on input "Save" at bounding box center [895, 44] width 28 height 16
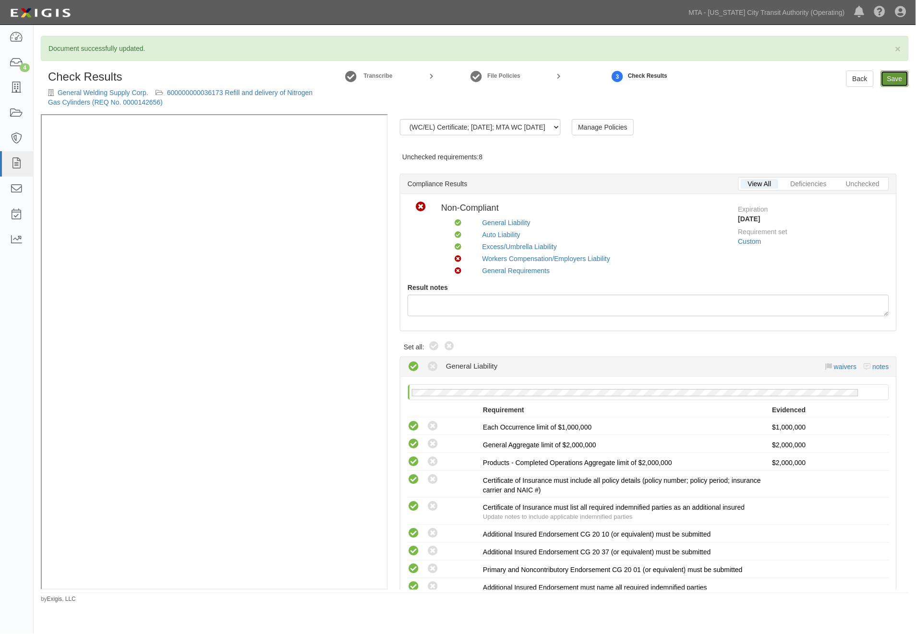
click at [894, 82] on link "Save" at bounding box center [895, 79] width 28 height 16
radio input "true"
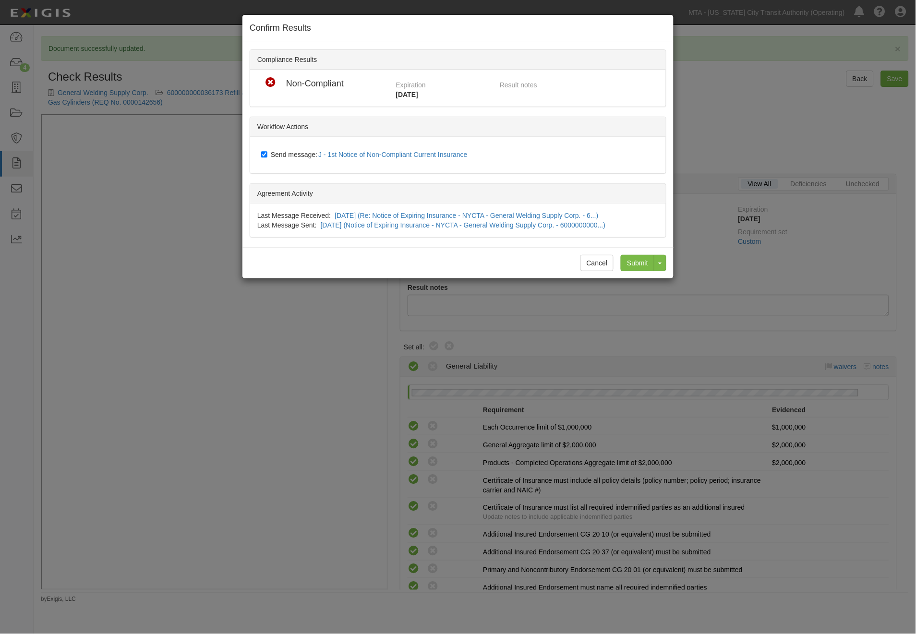
click at [294, 154] on span "Send message: J - 1st Notice of Non-Compliant Current Insurance" at bounding box center [371, 155] width 201 height 8
click at [267, 154] on input "Send message: J - 1st Notice of Non-Compliant Current Insurance" at bounding box center [264, 155] width 6 height 8
checkbox input "false"
drag, startPoint x: 641, startPoint y: 261, endPoint x: 604, endPoint y: 252, distance: 38.2
click at [640, 262] on input "Submit" at bounding box center [638, 263] width 34 height 16
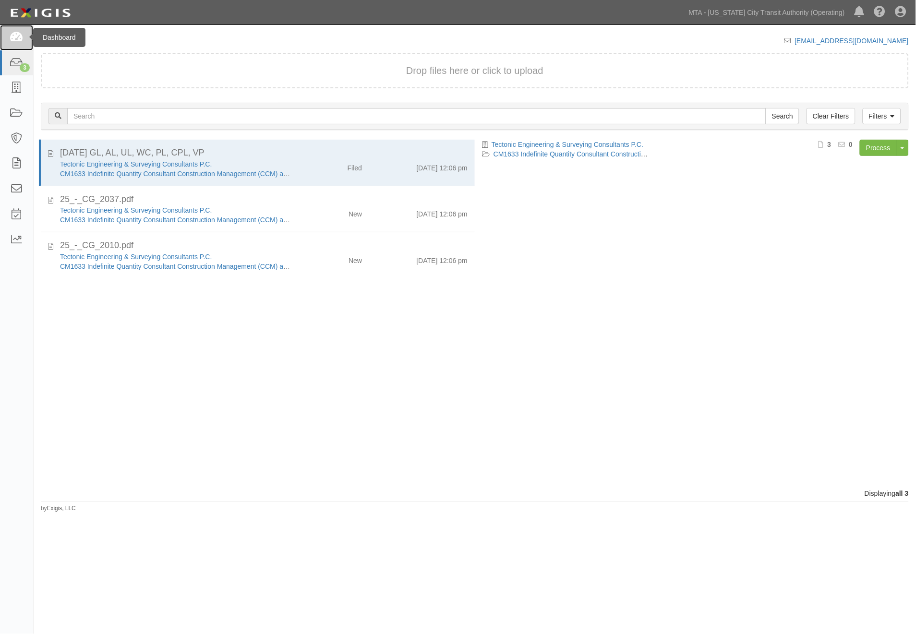
click at [14, 35] on icon at bounding box center [16, 37] width 13 height 11
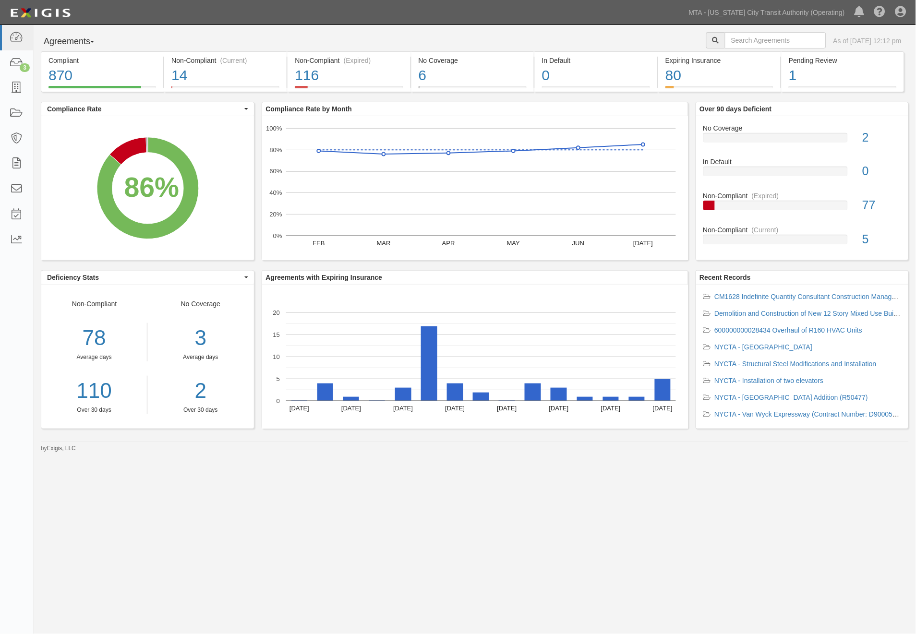
click at [900, 270] on div "Over 90 days Deficient No Coverage < 1% (2 out of 1,006 agreements) 2 In Defaul…" at bounding box center [806, 186] width 221 height 169
click at [793, 10] on link "MTA - [US_STATE] City Transit Authority (Operating)" at bounding box center [767, 12] width 166 height 19
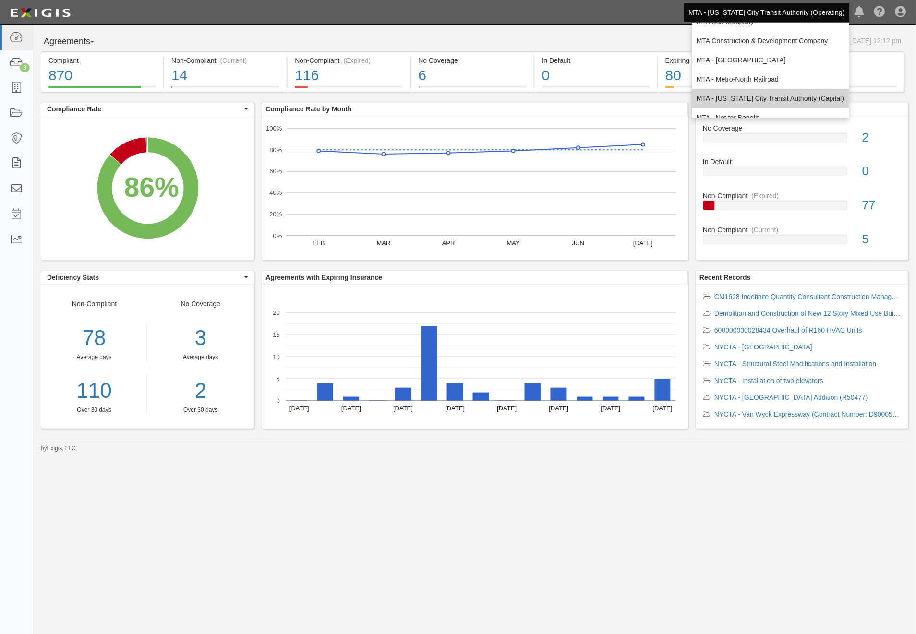
scroll to position [63, 0]
click at [744, 102] on link "MTA - Triborough Bridge & Tunnel Authority" at bounding box center [770, 105] width 157 height 19
